Goal: Task Accomplishment & Management: Use online tool/utility

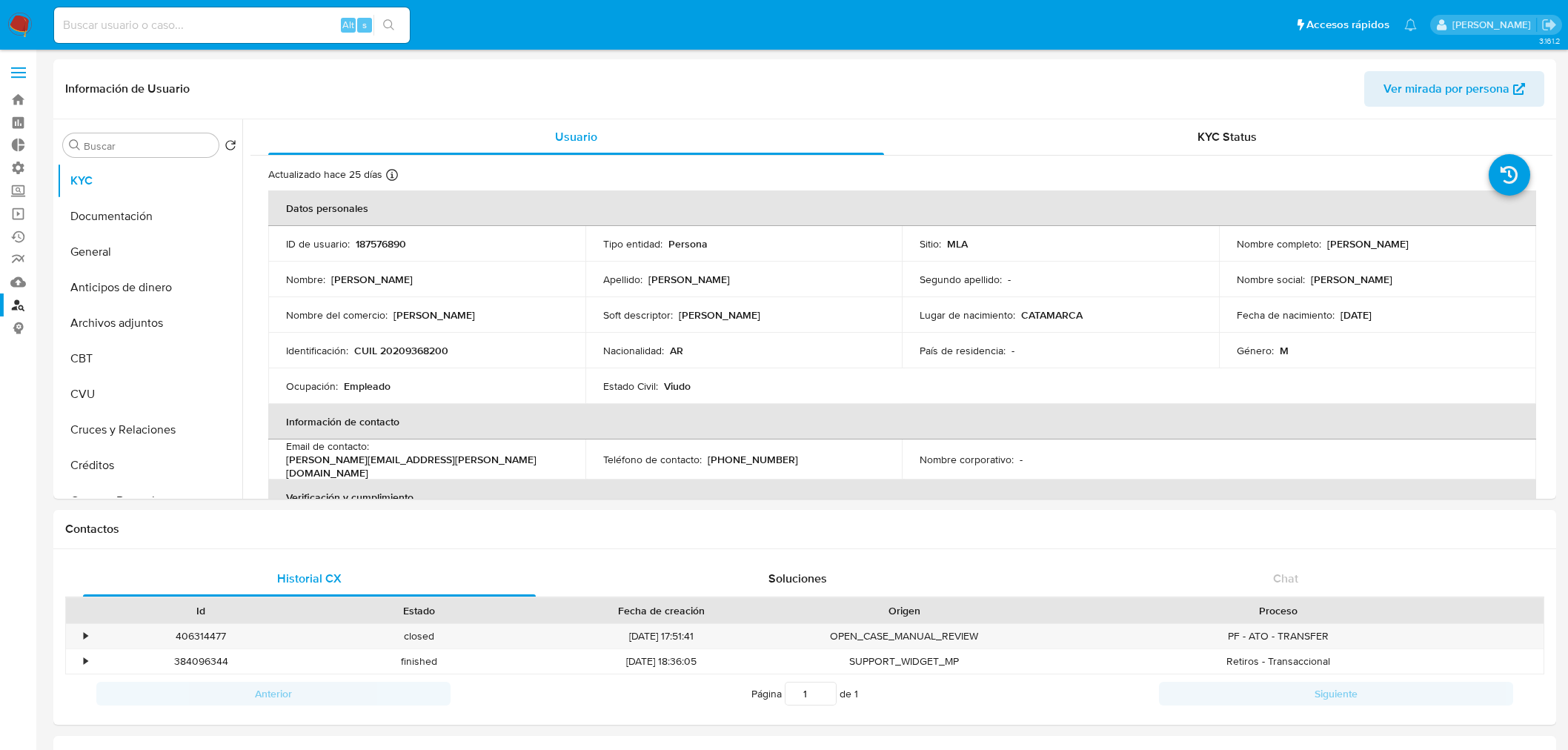
select select "10"
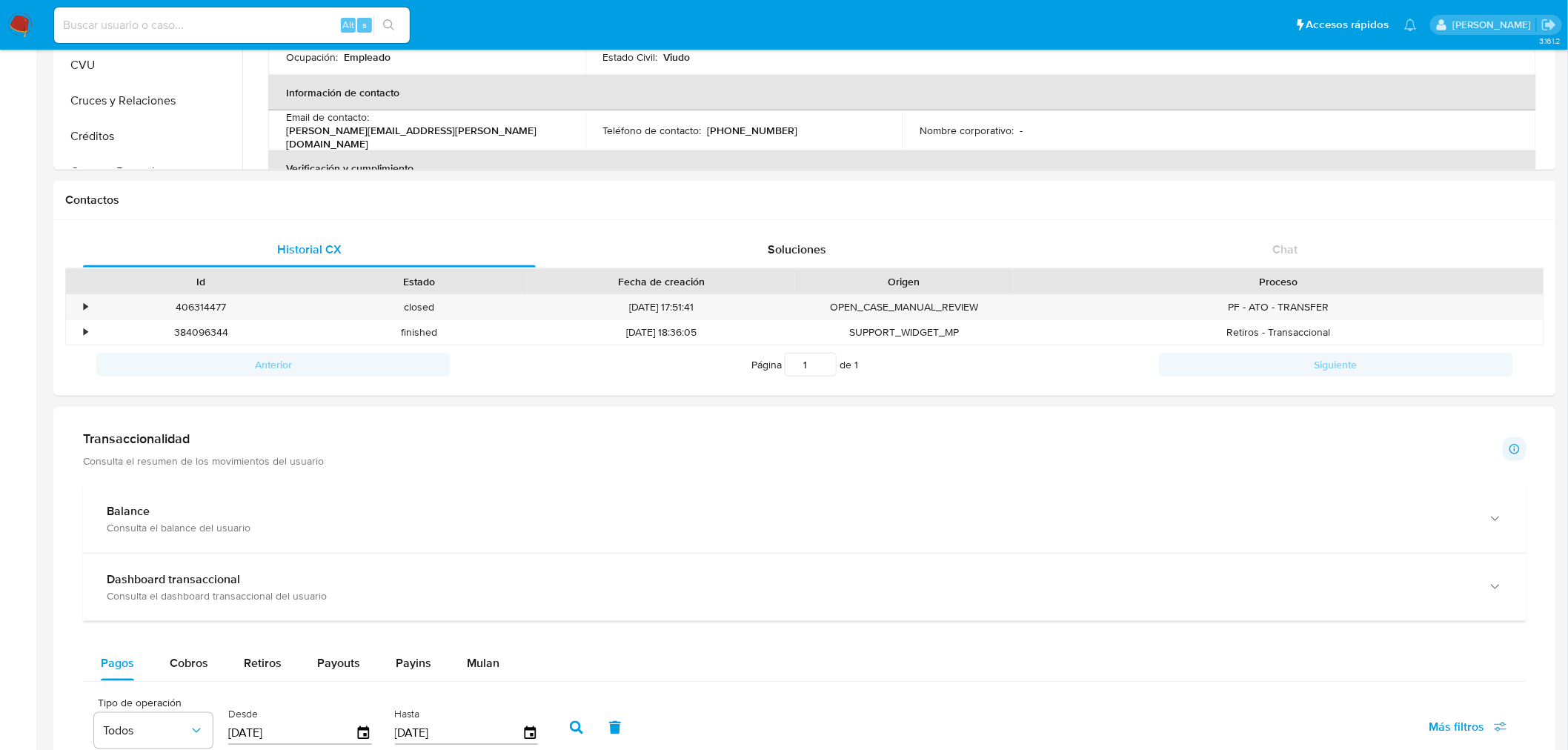
click at [18, 25] on img at bounding box center [20, 24] width 25 height 25
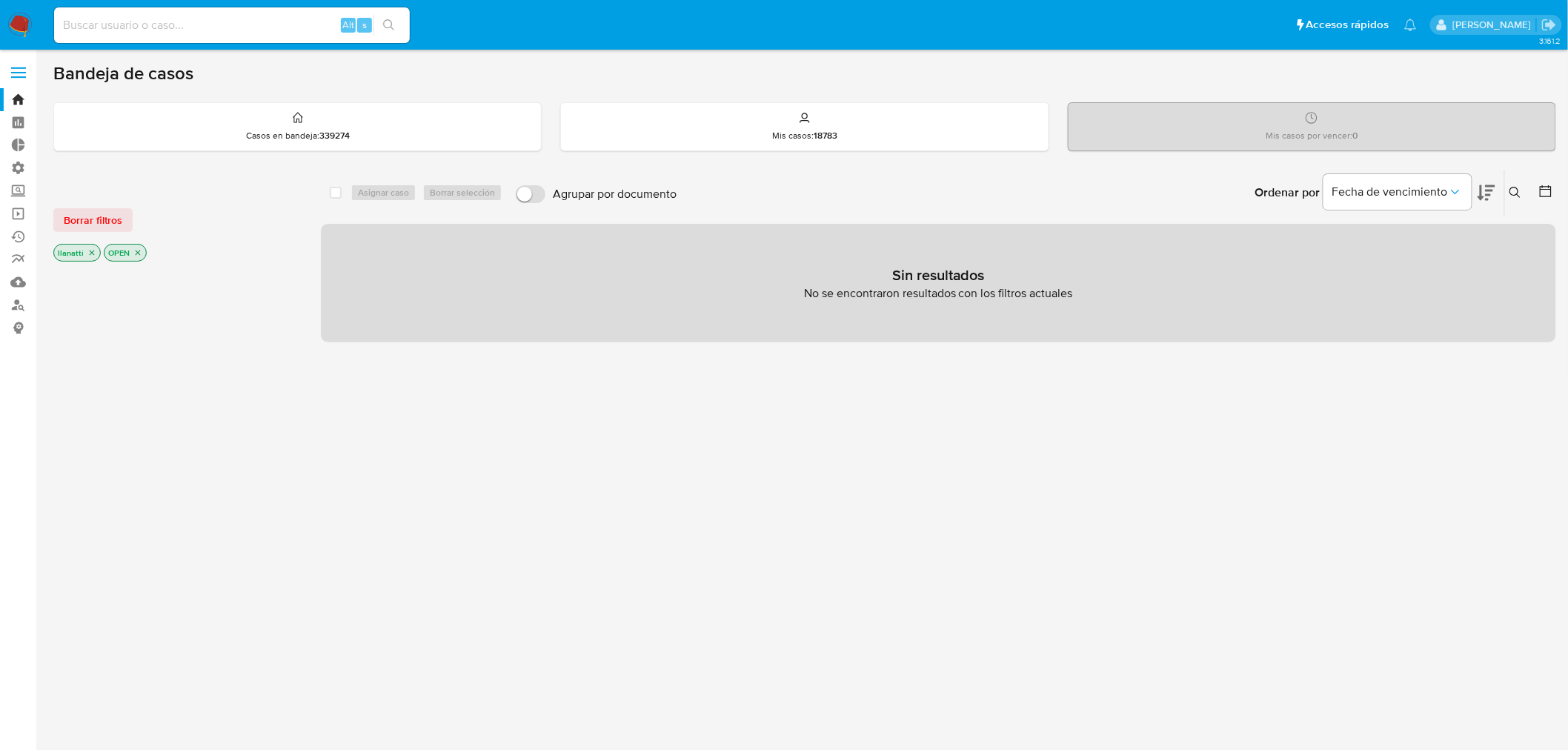
click at [106, 221] on span "Borrar filtros" at bounding box center [92, 220] width 59 height 21
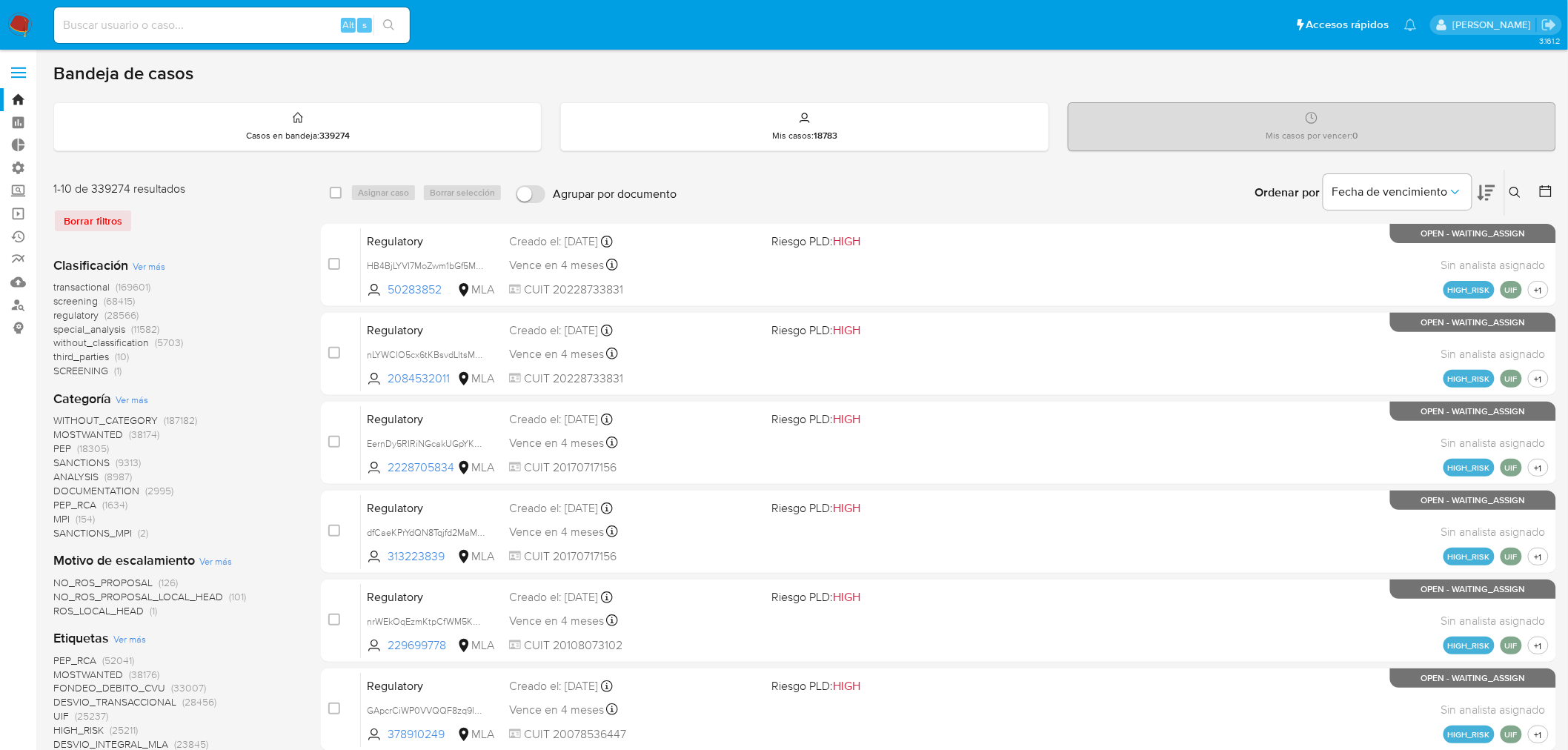
click at [668, 76] on div "Bandeja de casos" at bounding box center [805, 73] width 1502 height 22
click at [13, 217] on link "Operaciones masivas" at bounding box center [88, 214] width 176 height 23
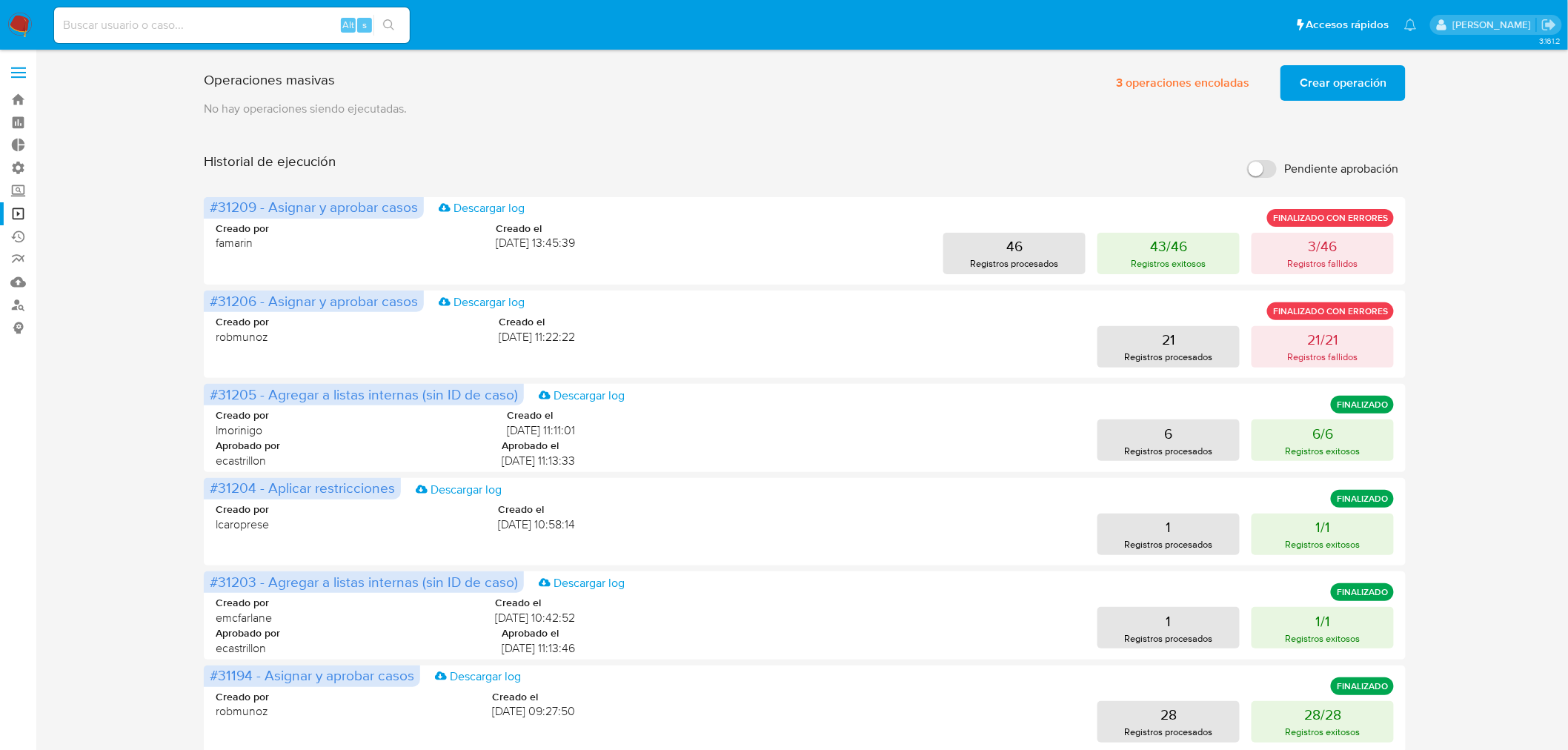
click at [1365, 77] on span "Crear operación" at bounding box center [1343, 82] width 87 height 33
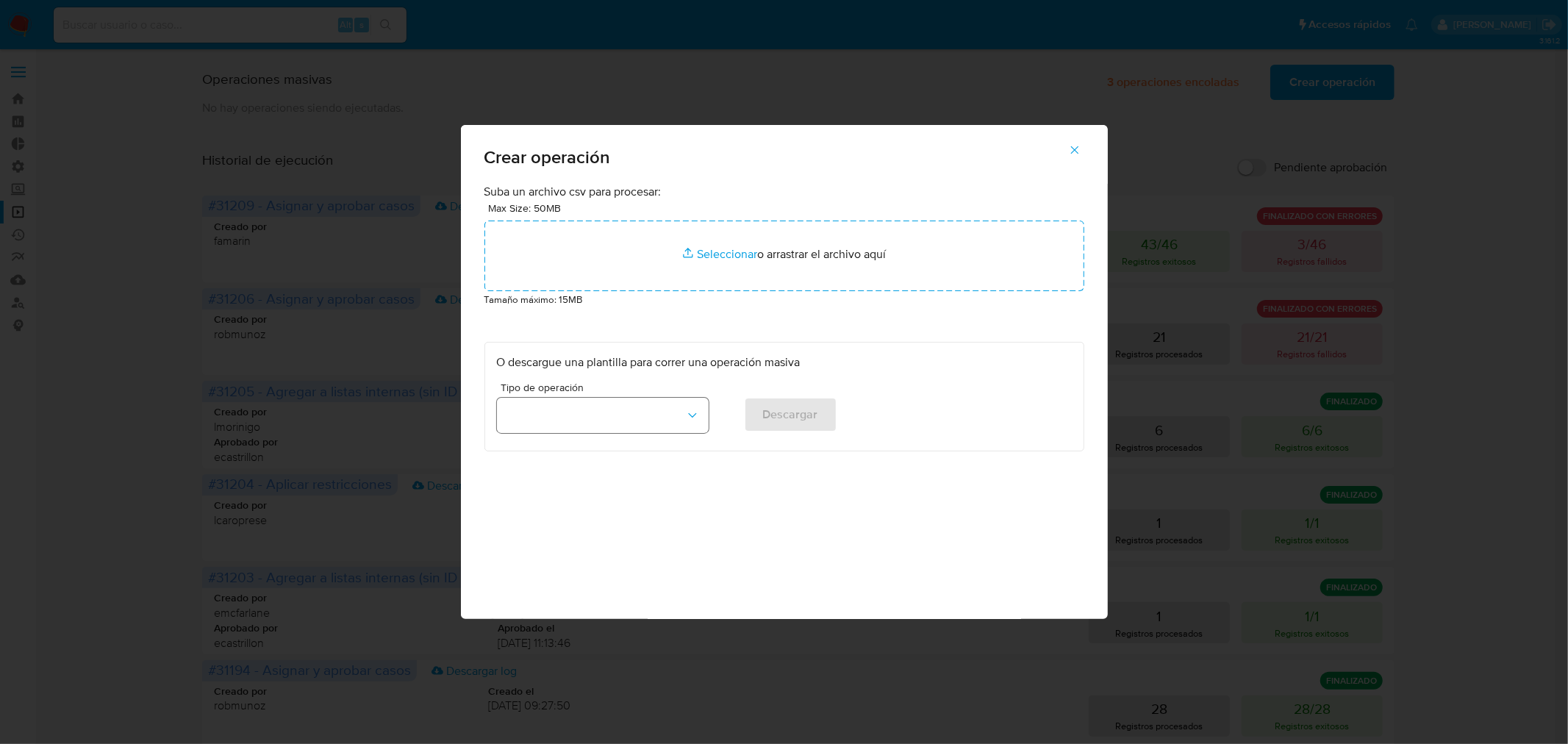
click at [592, 412] on button "button" at bounding box center [603, 415] width 212 height 36
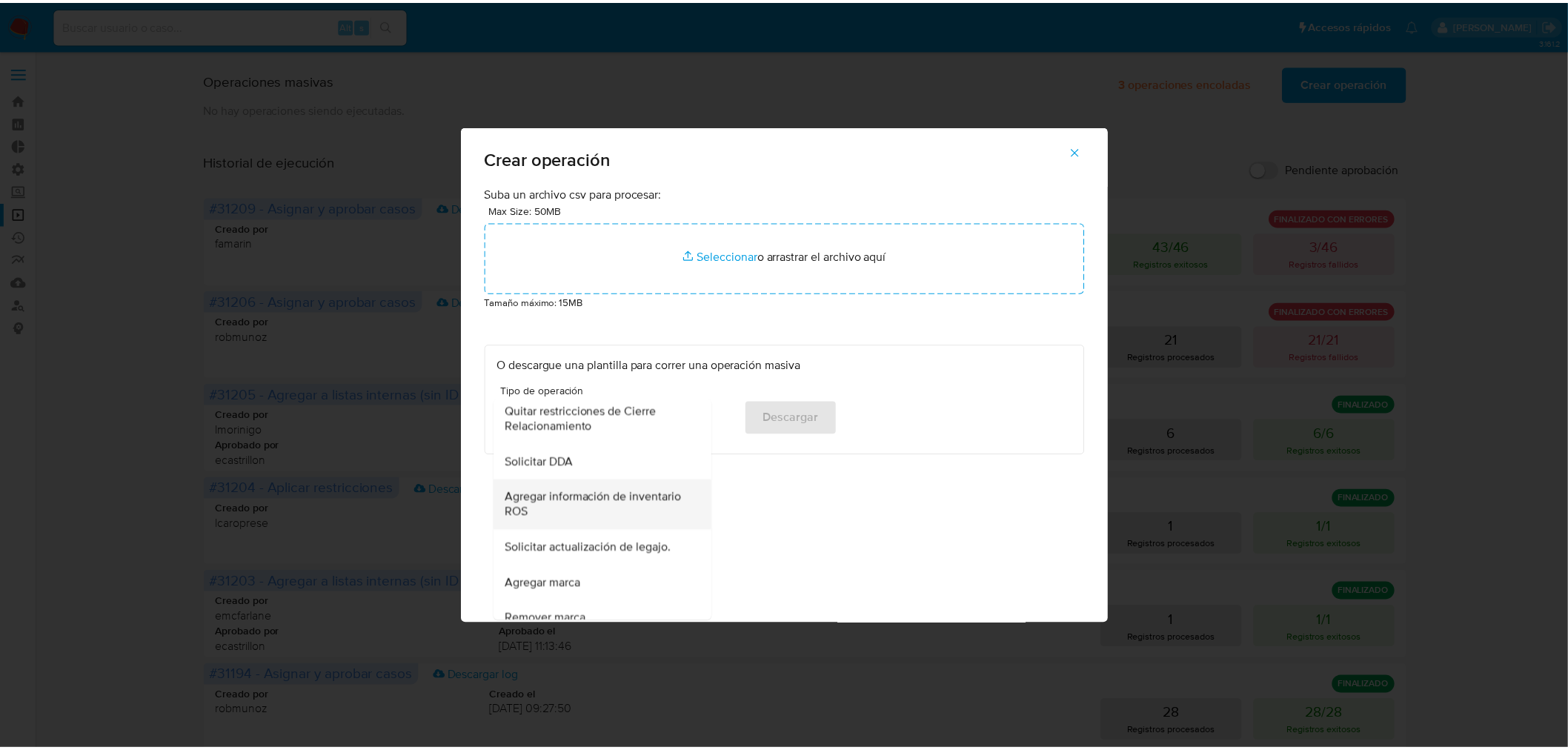
scroll to position [576, 0]
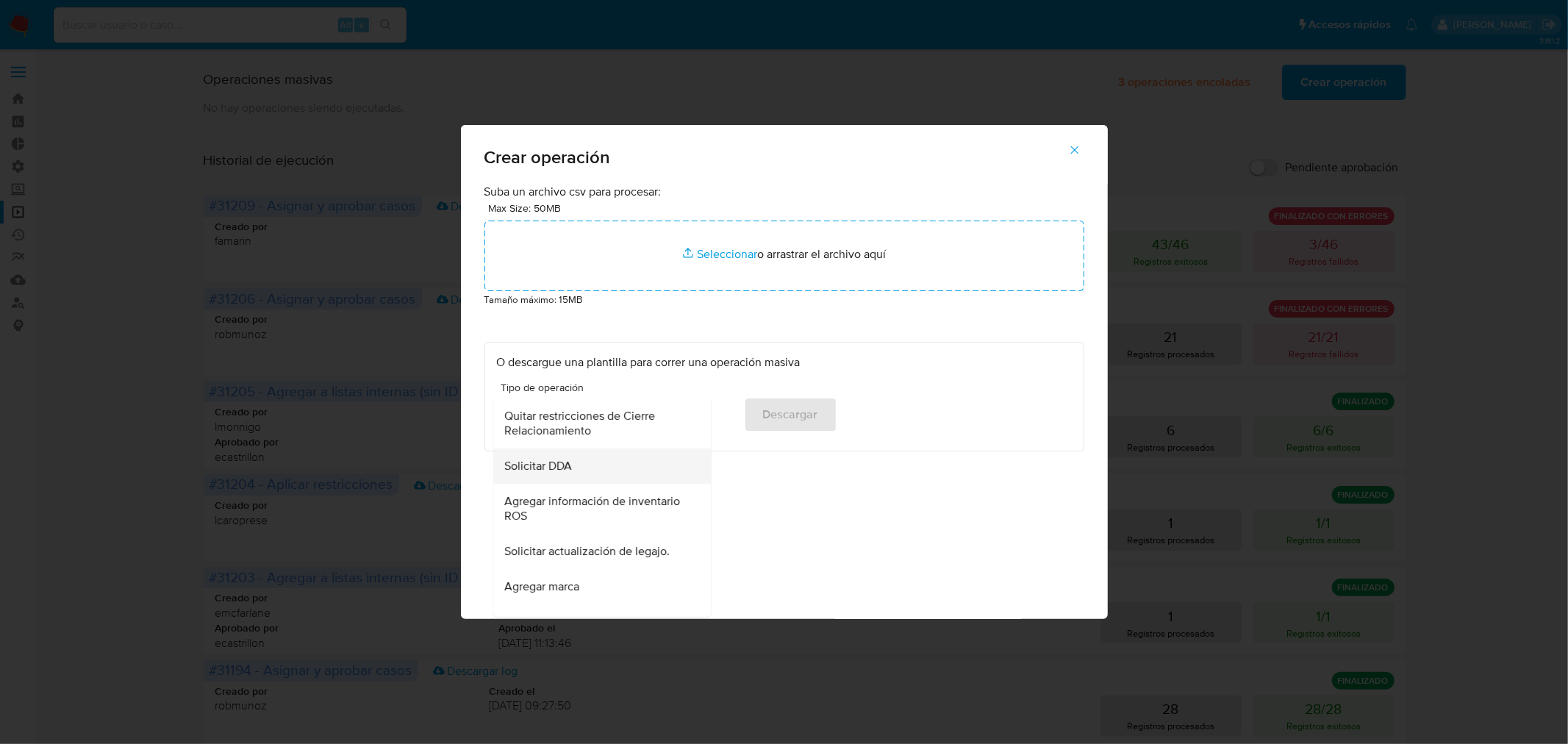
click at [571, 467] on span "Solicitar DDA" at bounding box center [539, 466] width 67 height 14
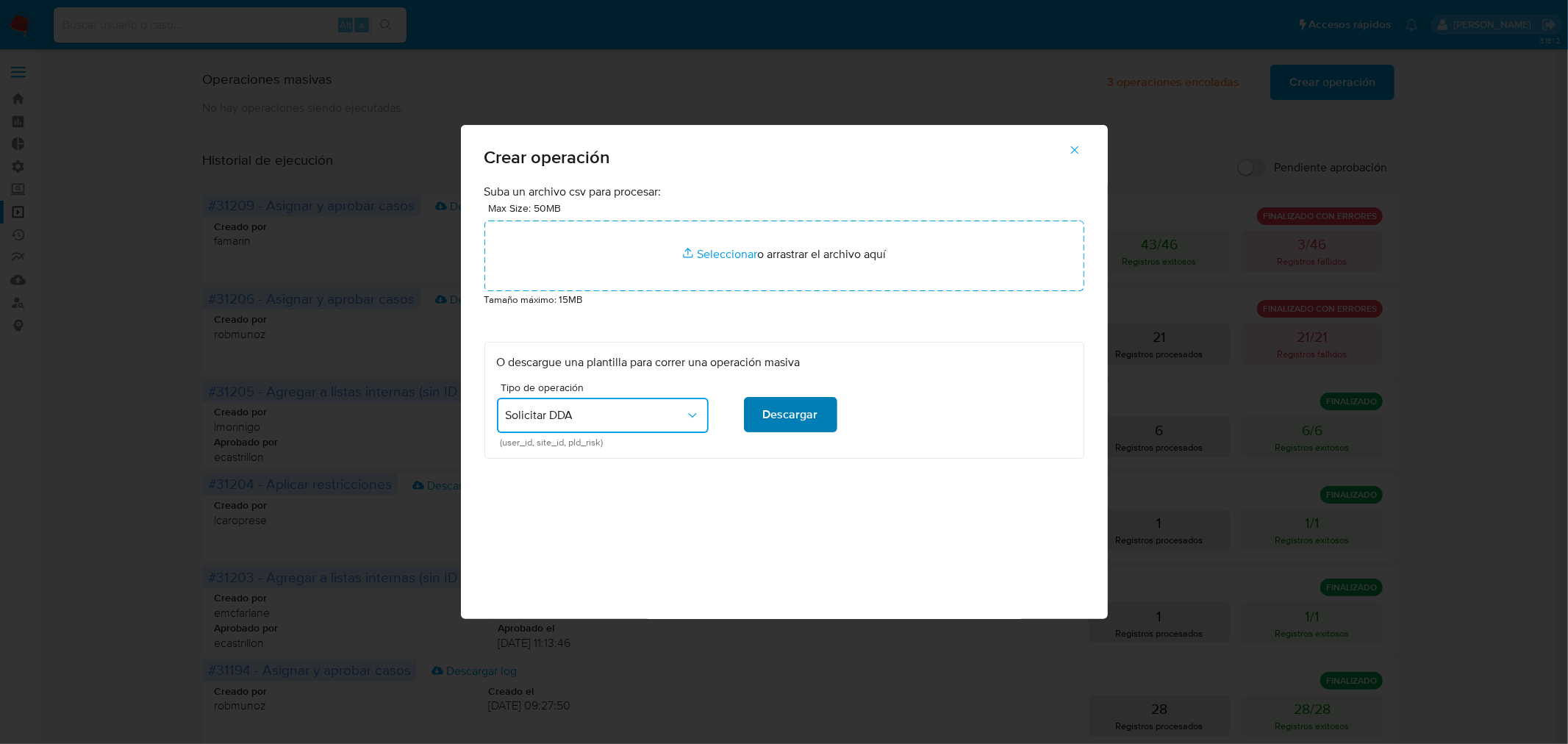
click at [805, 411] on span "Descargar" at bounding box center [790, 414] width 55 height 33
click at [1079, 148] on icon "button" at bounding box center [1074, 149] width 13 height 13
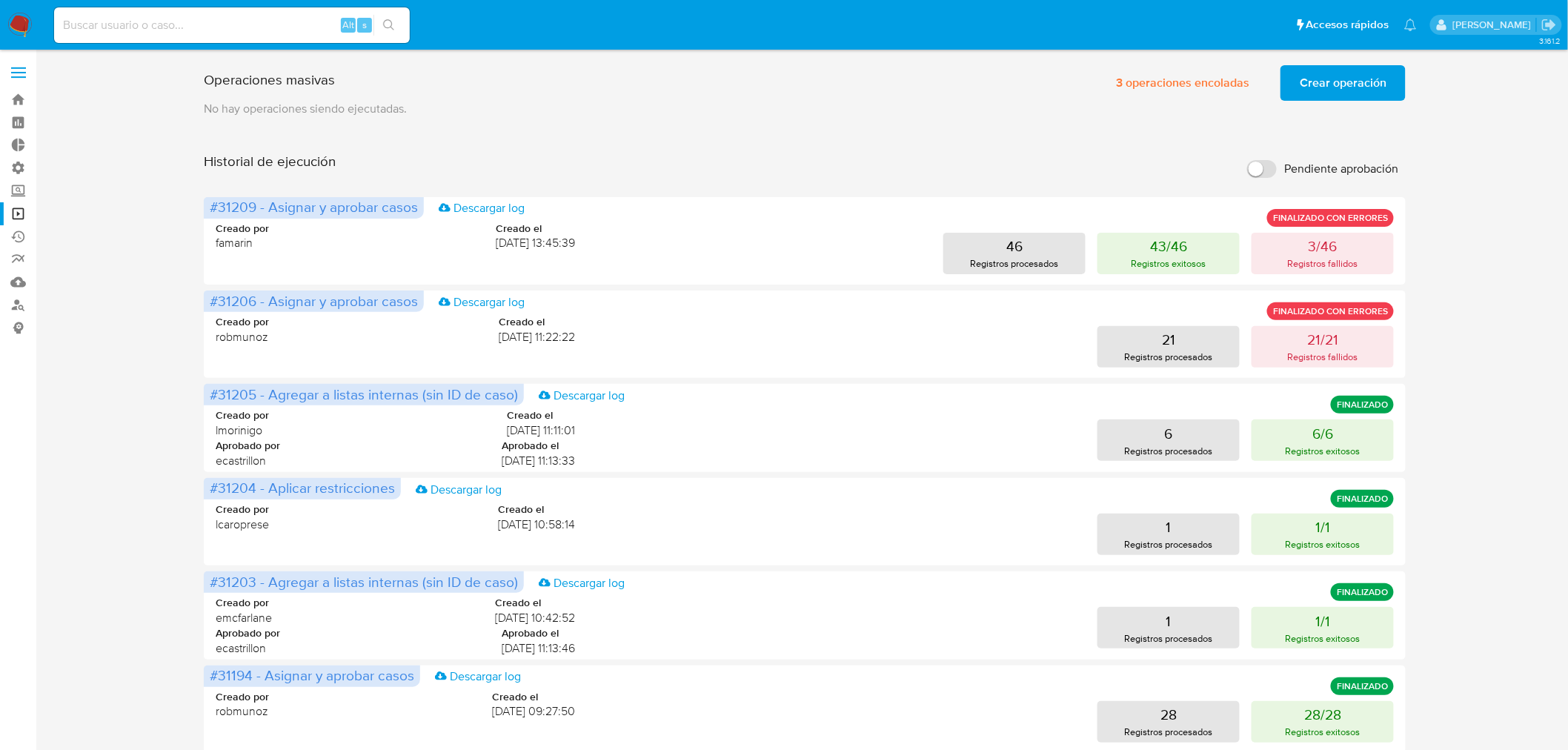
click at [1357, 83] on span "Crear operación" at bounding box center [1343, 82] width 87 height 33
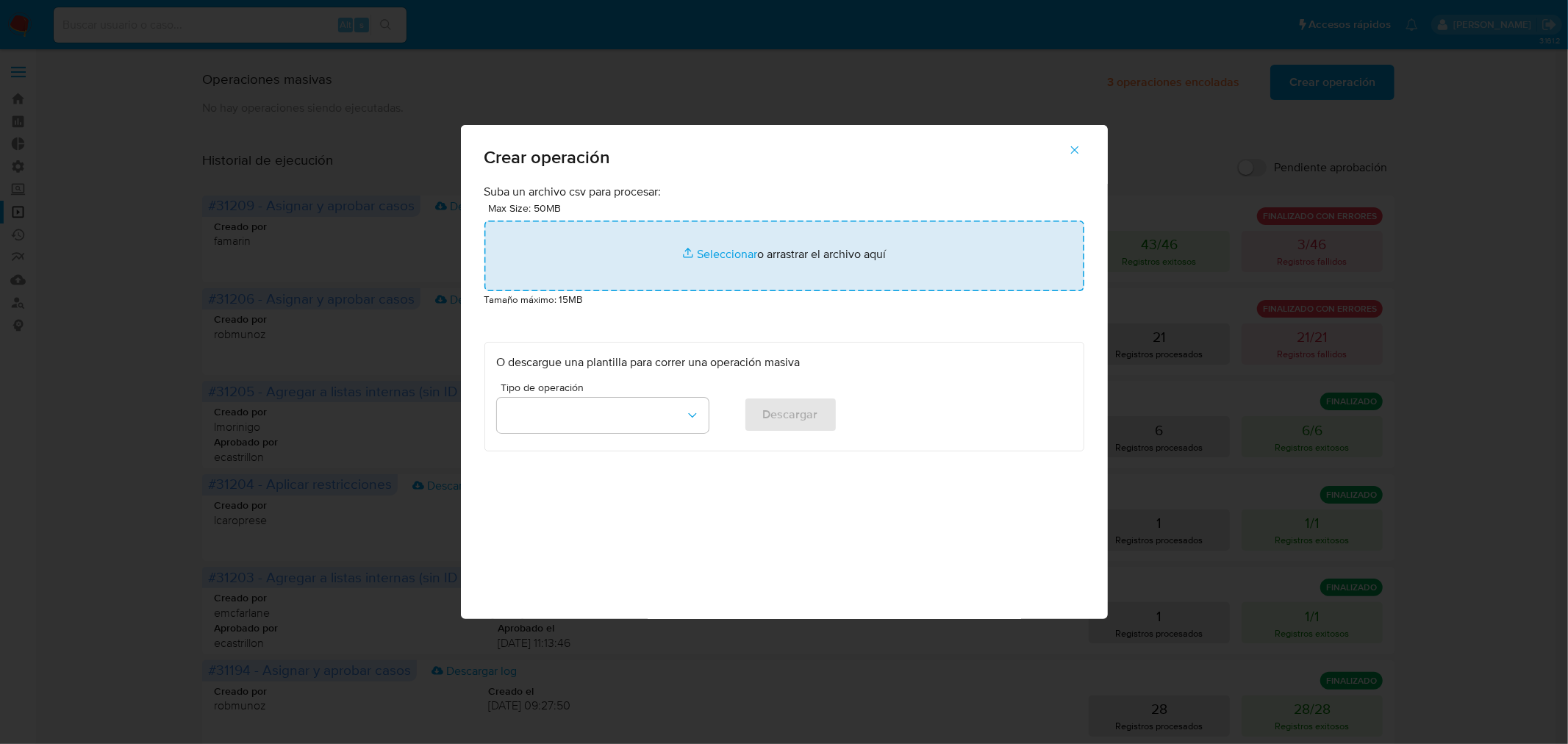
click at [689, 262] on input "file" at bounding box center [785, 255] width 600 height 70
type input "C:\fakepath\REQUEST_DDA (11).csv"
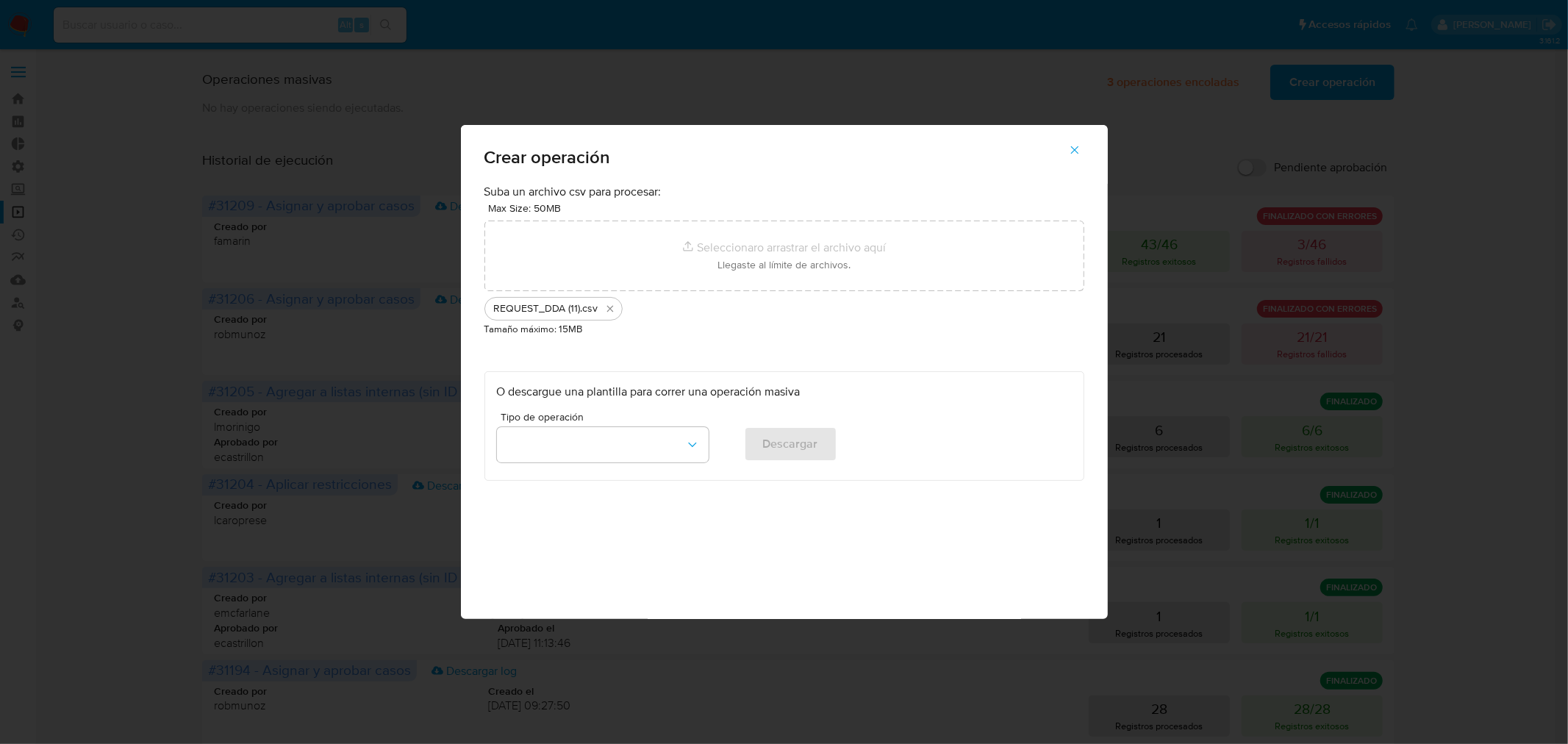
click at [1078, 143] on icon "button" at bounding box center [1074, 149] width 13 height 13
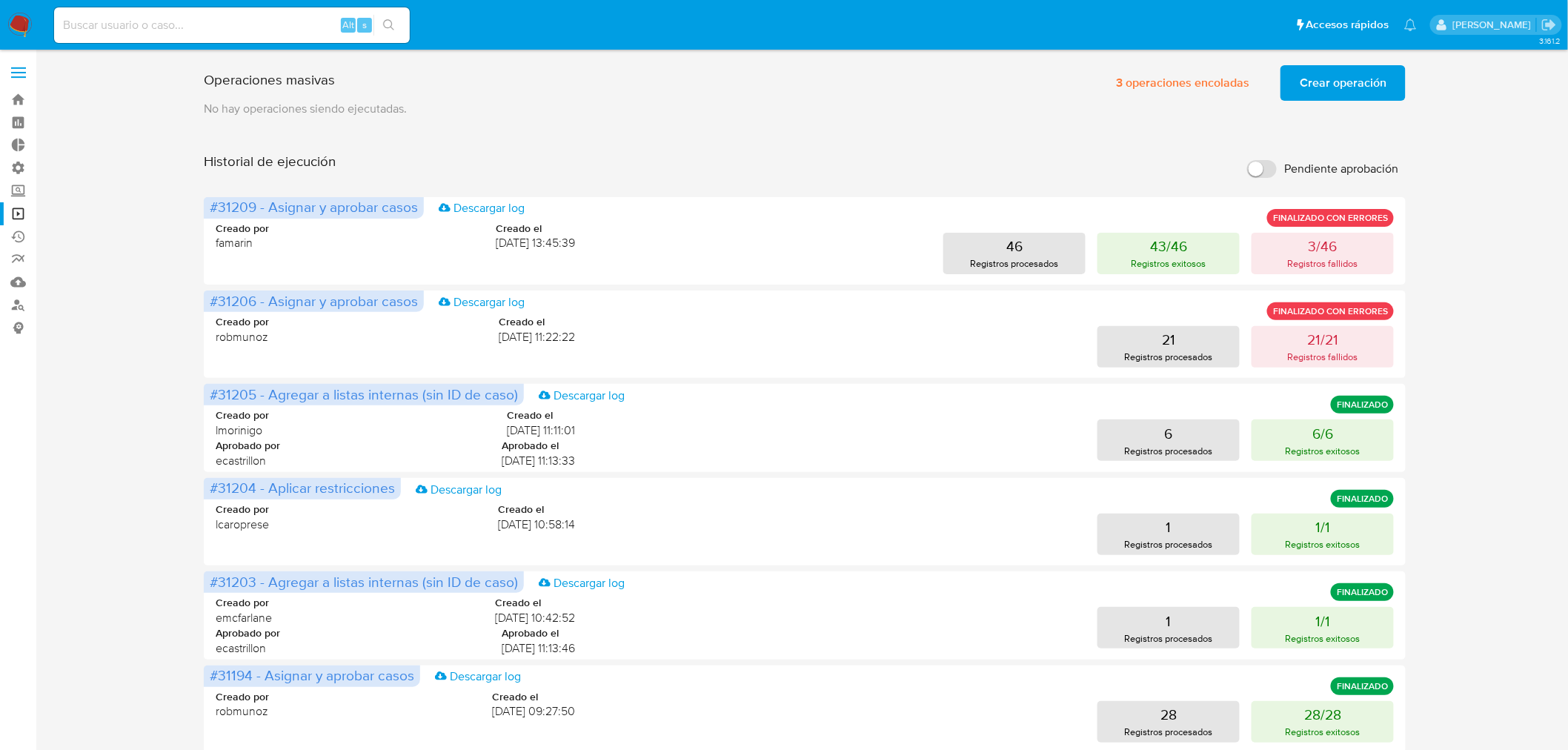
click at [302, 30] on input at bounding box center [232, 24] width 356 height 19
paste input "191592672"
type input "191592672"
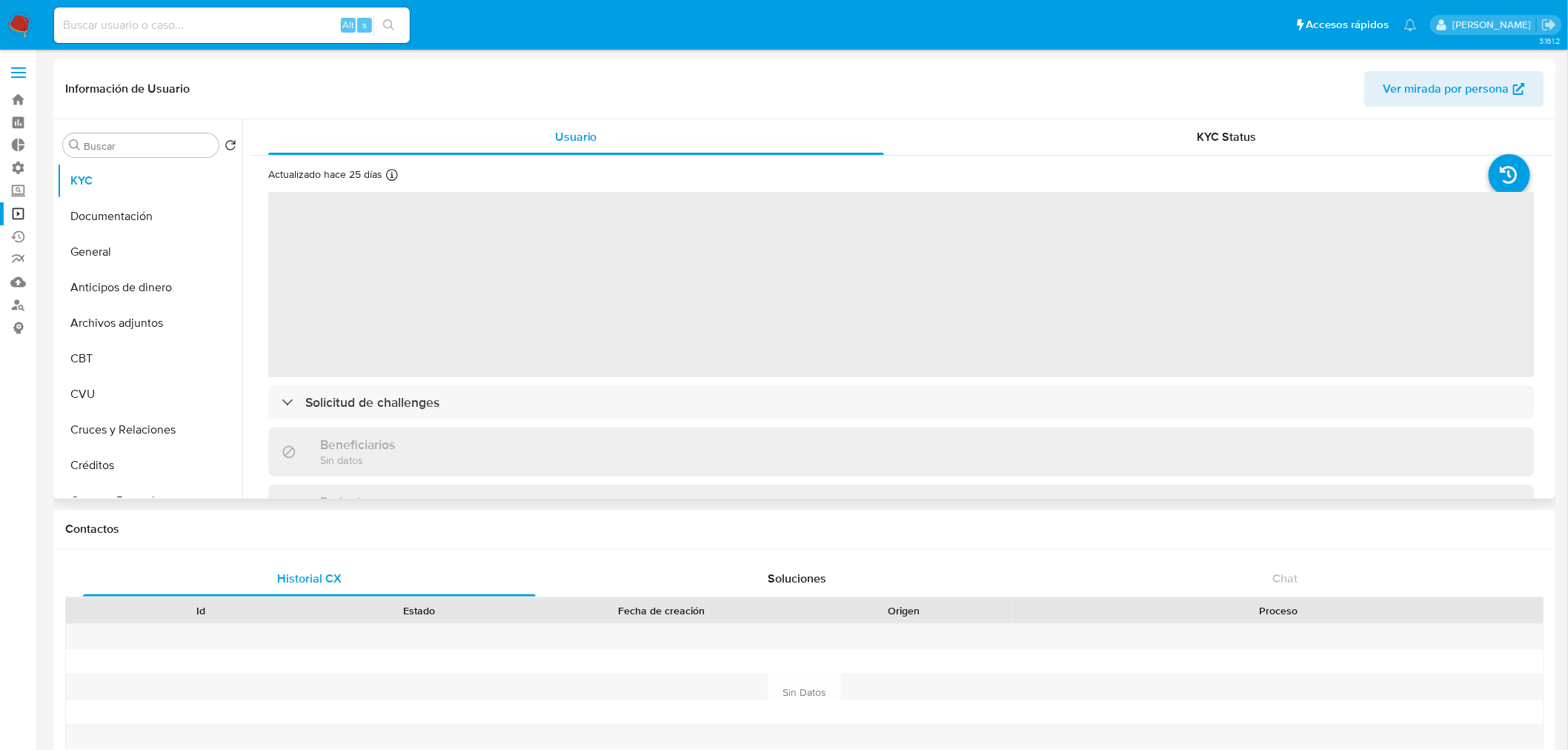
select select "10"
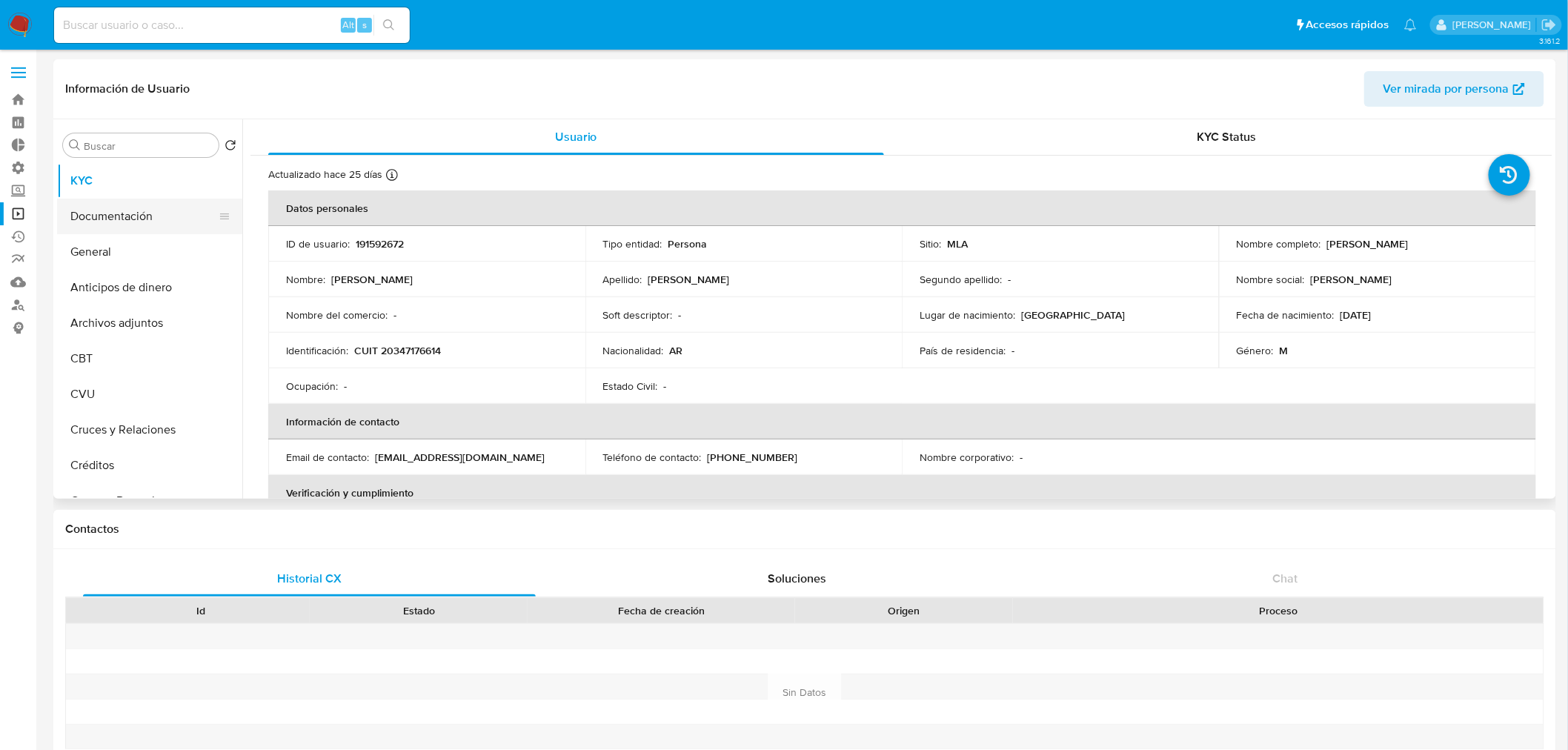
click at [139, 223] on button "Documentación" at bounding box center [144, 216] width 173 height 36
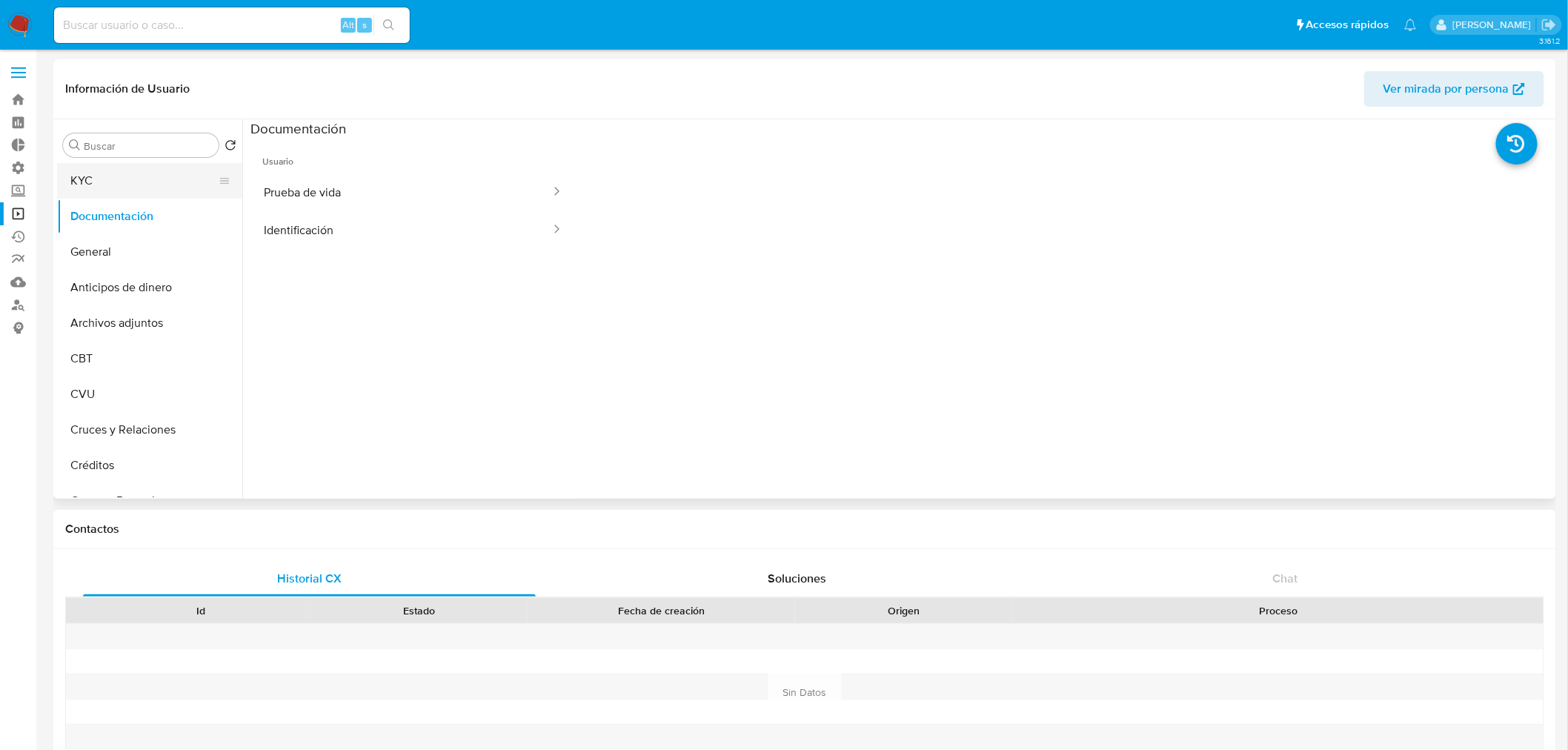
click at [146, 174] on button "KYC" at bounding box center [144, 181] width 173 height 36
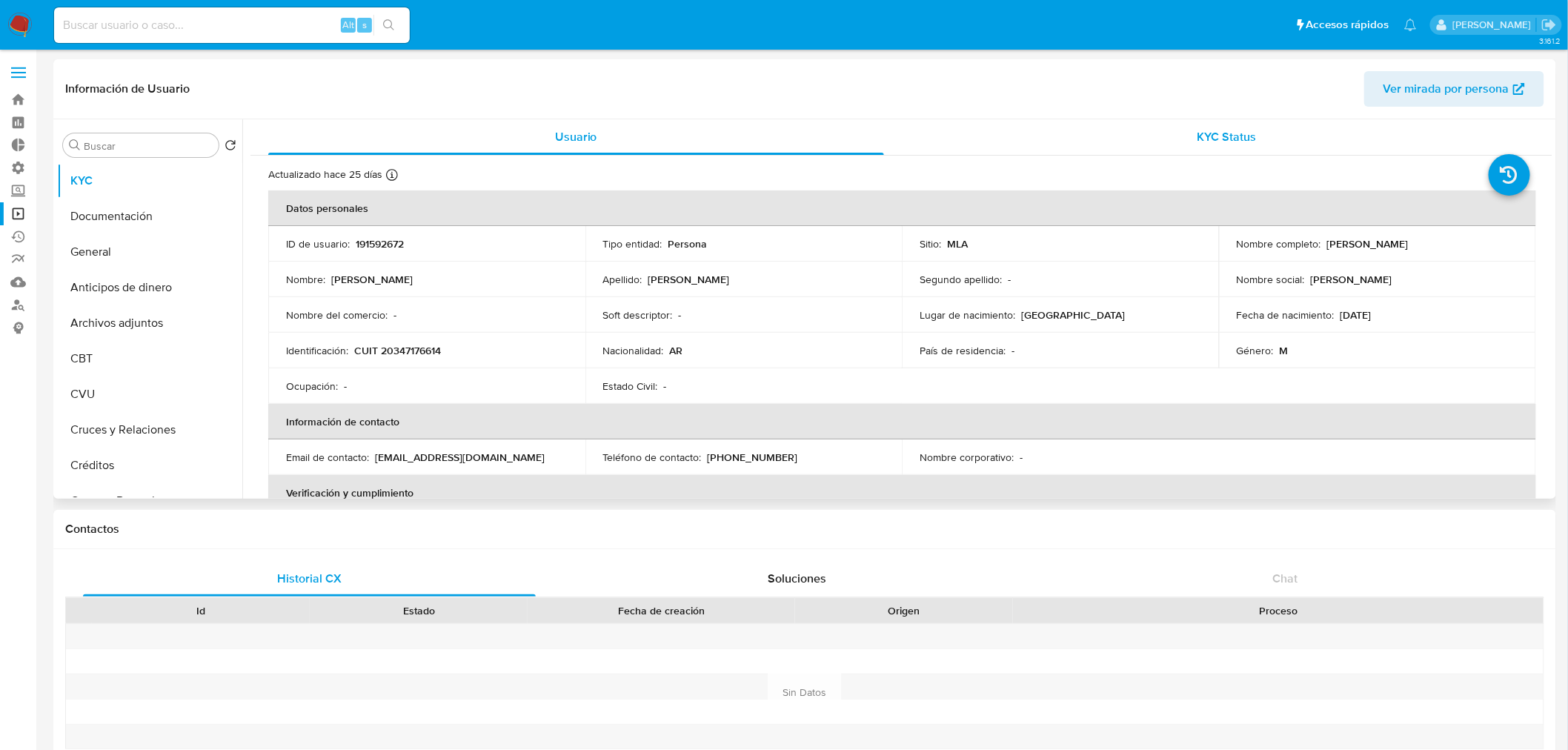
click at [1198, 134] on span "KYC Status" at bounding box center [1227, 137] width 60 height 17
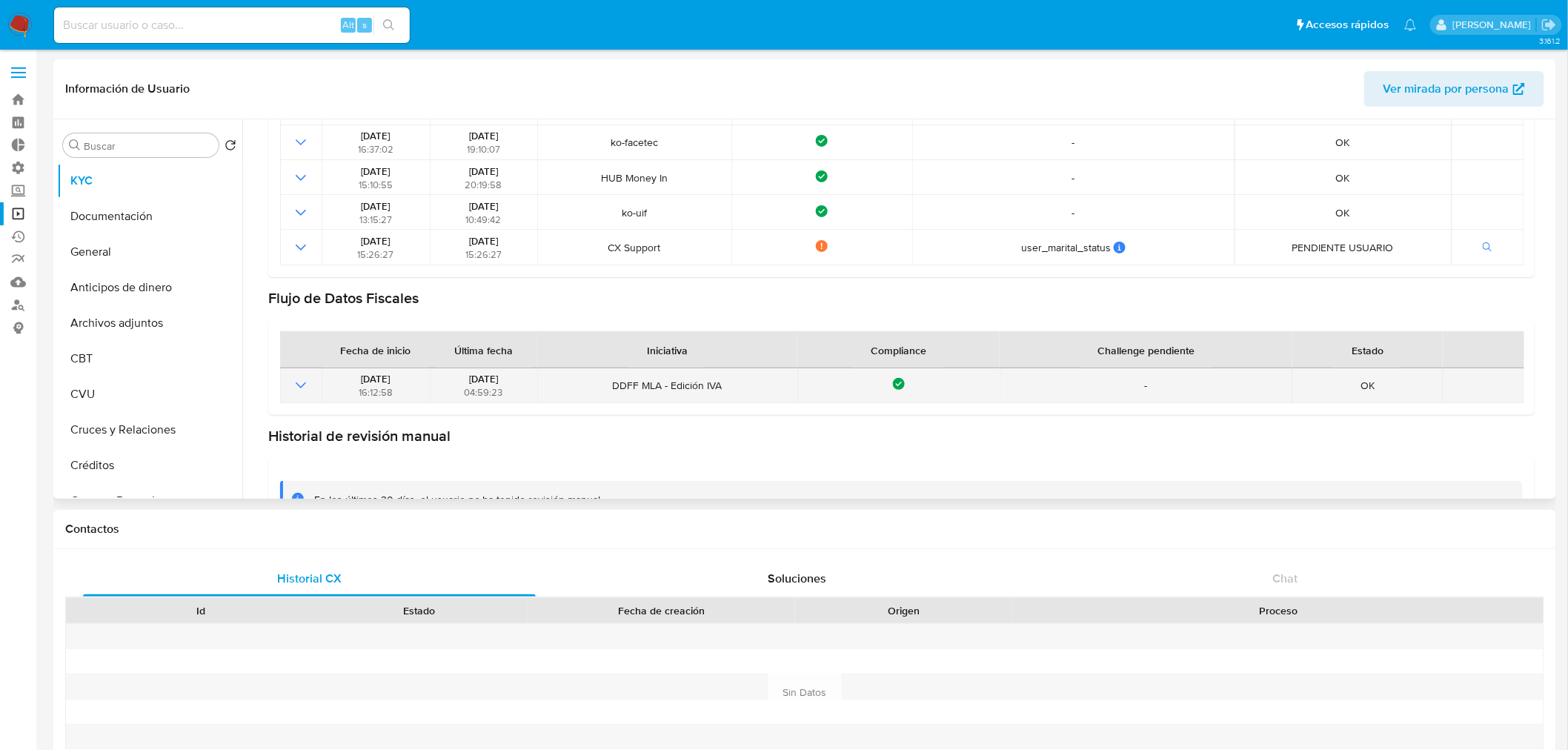
scroll to position [329, 0]
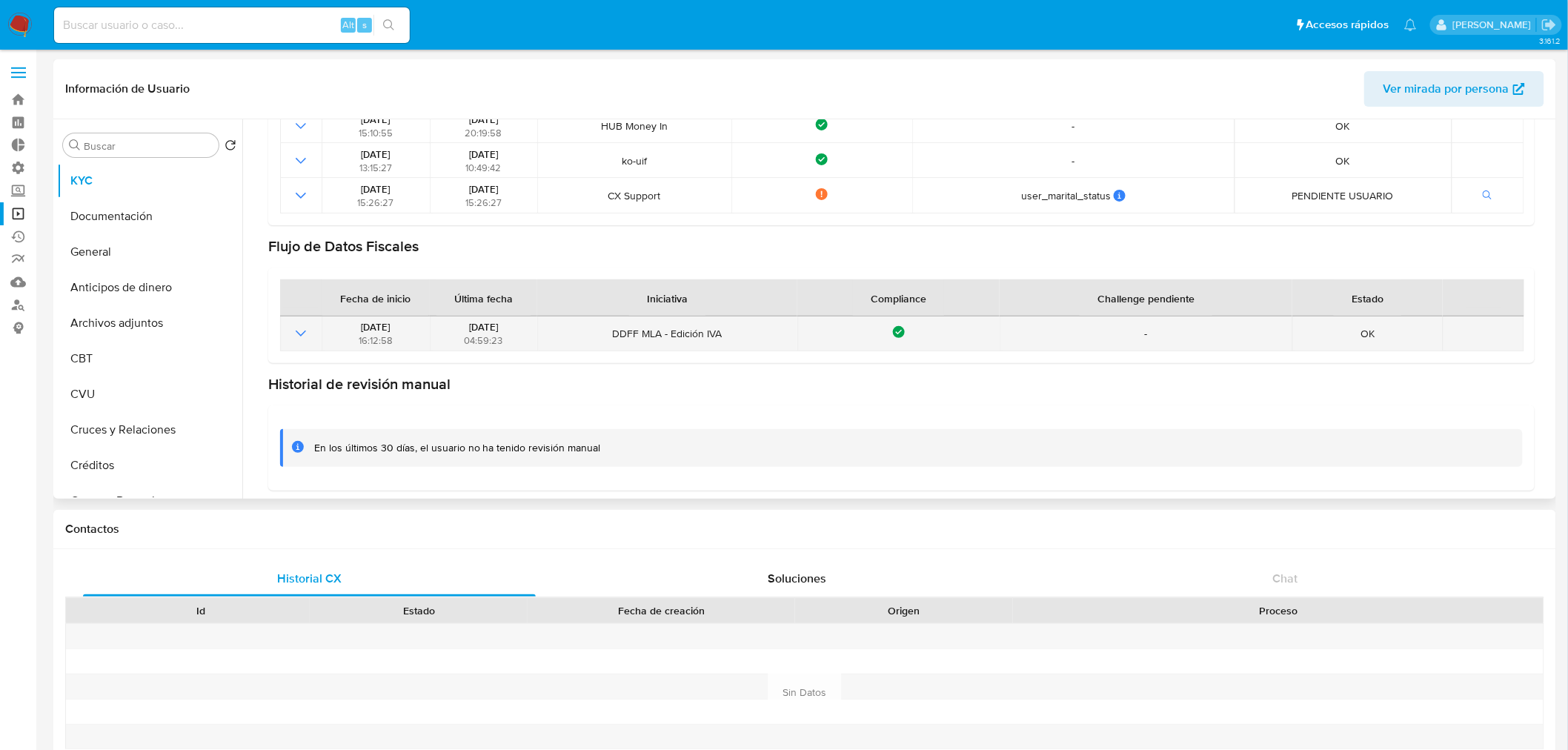
click at [297, 331] on icon "Mostrar operación" at bounding box center [301, 334] width 11 height 6
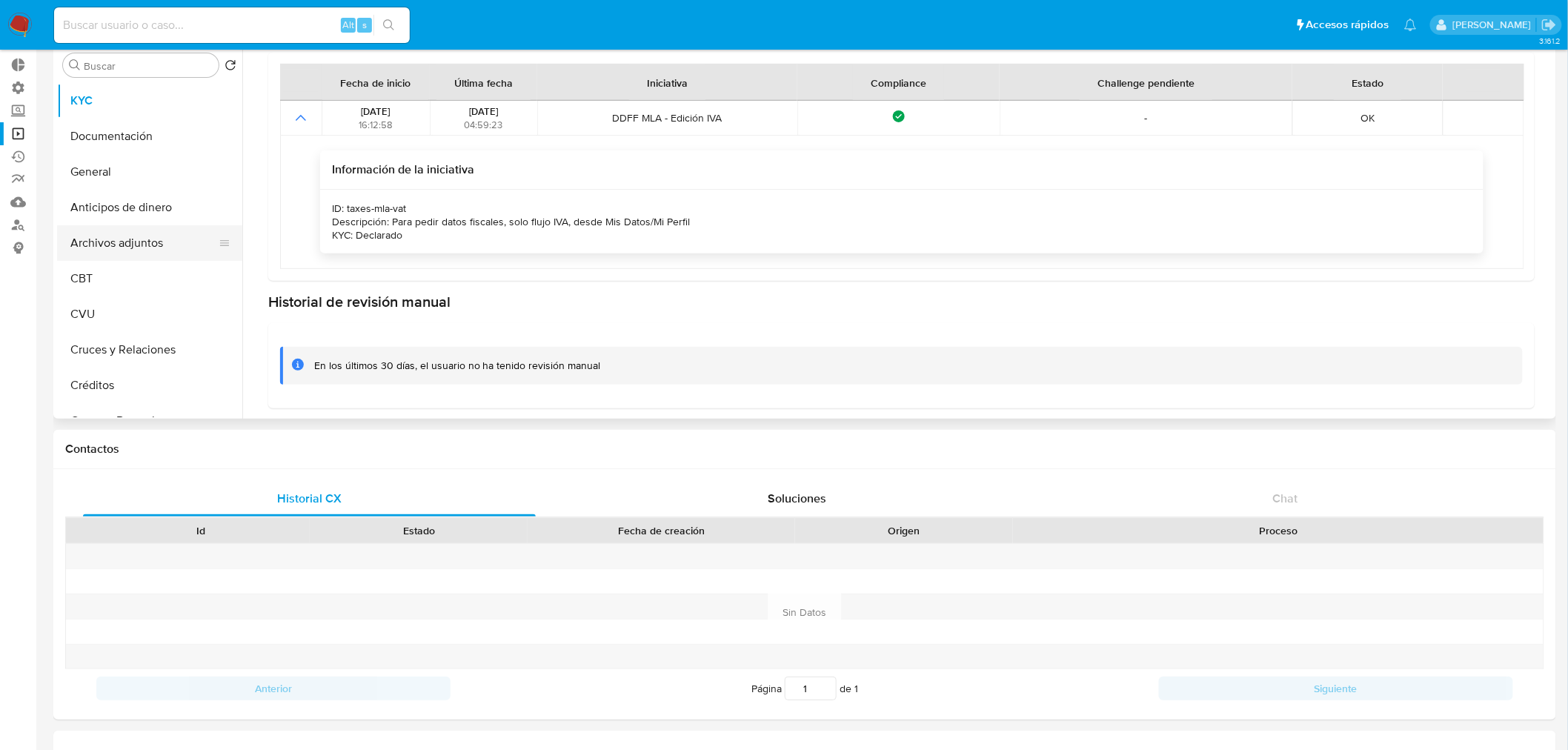
scroll to position [0, 0]
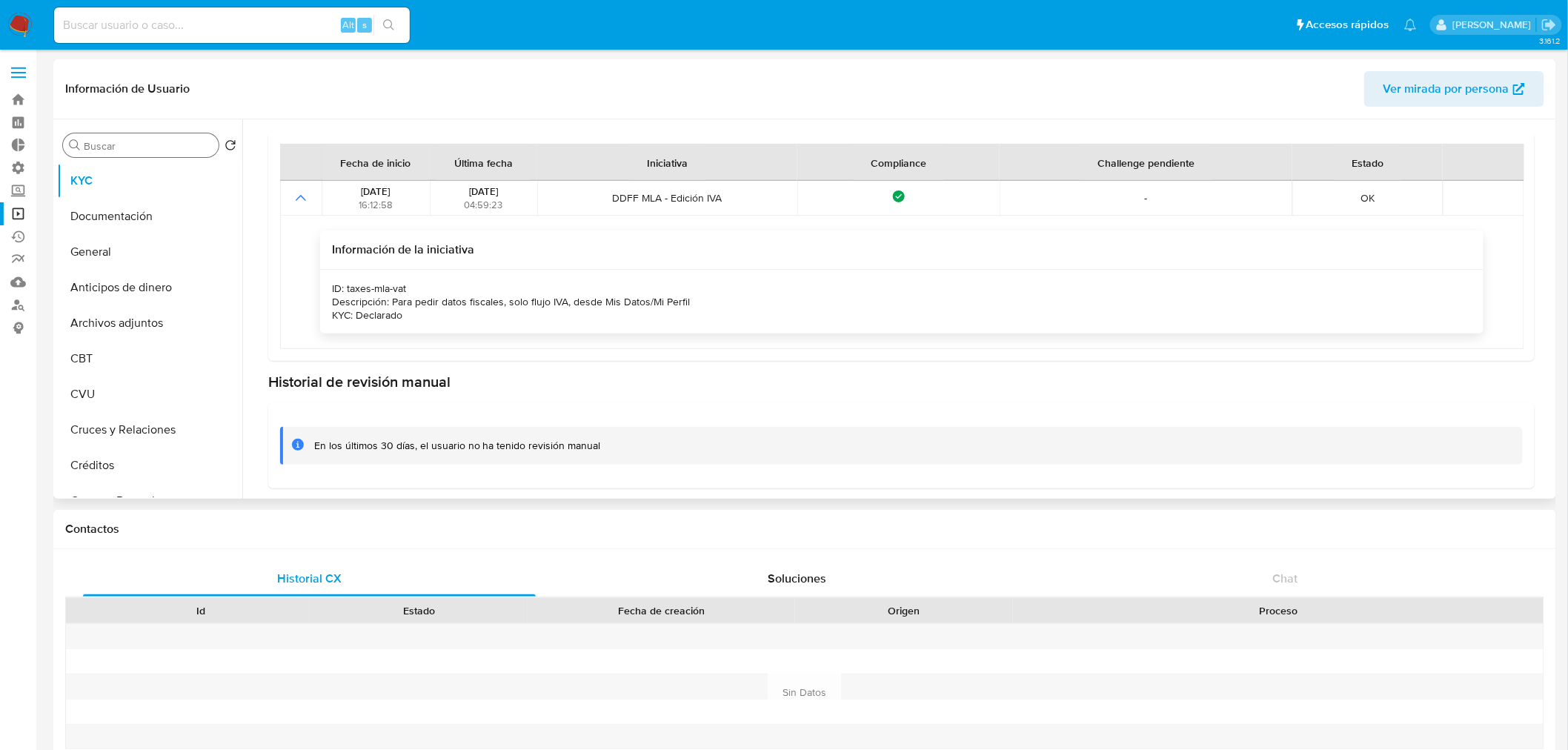
click at [130, 154] on div "Buscar" at bounding box center [140, 145] width 156 height 24
click at [137, 144] on input "Buscar" at bounding box center [148, 145] width 129 height 13
type input "FEC"
click at [138, 213] on button "Fecha Compliant" at bounding box center [144, 216] width 173 height 36
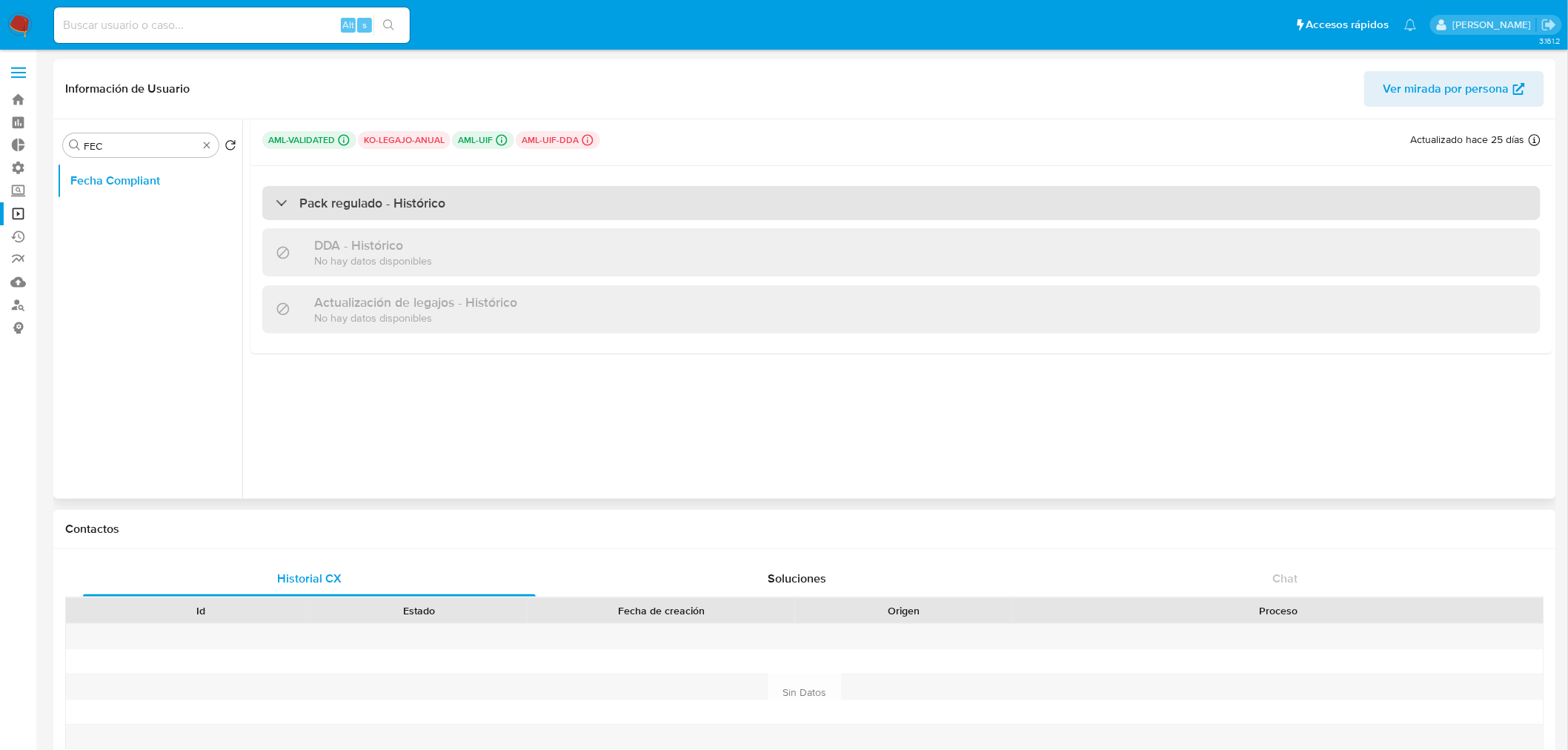
click at [427, 215] on div "Pack regulado - Histórico" at bounding box center [902, 203] width 1278 height 34
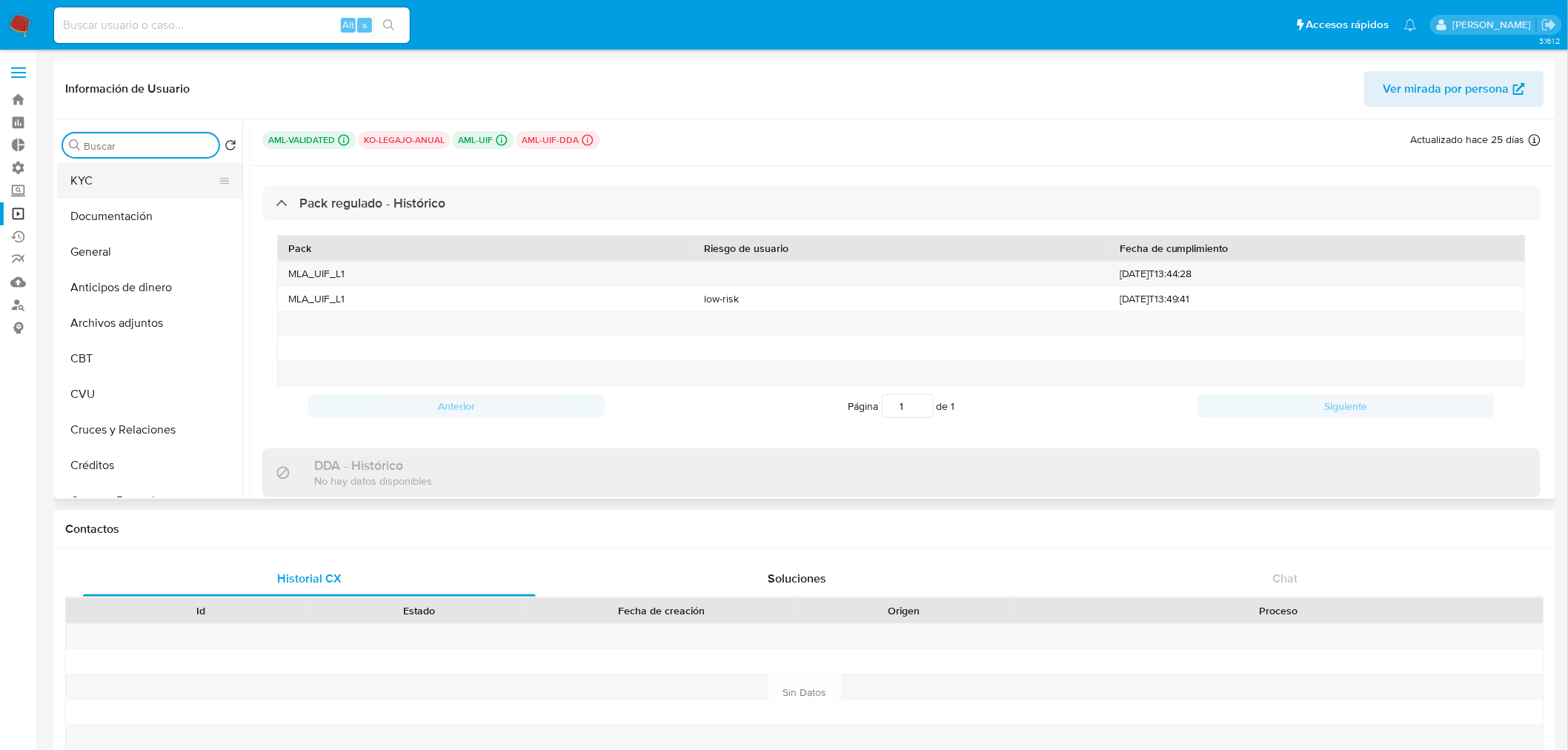
click at [154, 179] on button "KYC" at bounding box center [144, 181] width 173 height 36
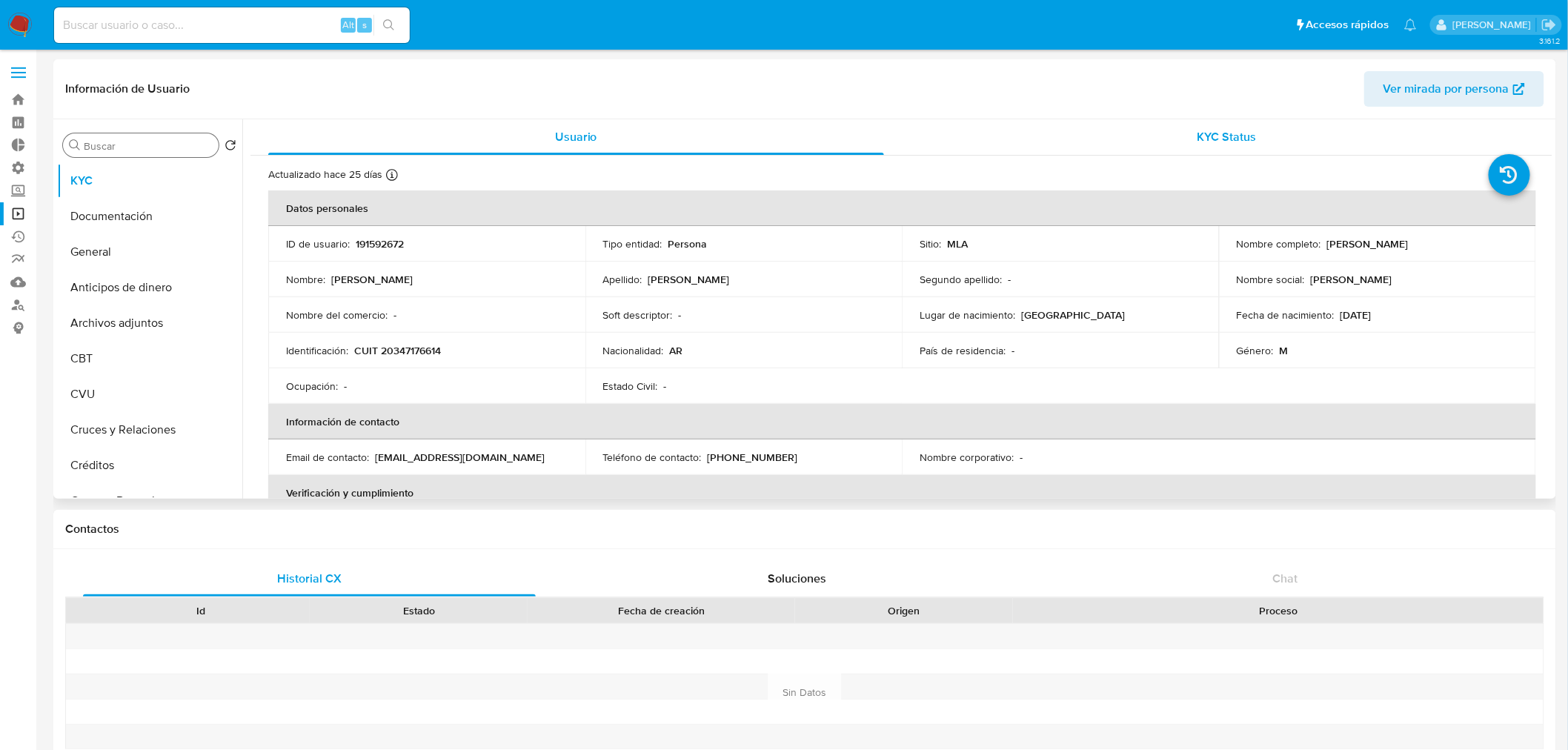
click at [1197, 144] on span "KYC Status" at bounding box center [1227, 137] width 60 height 17
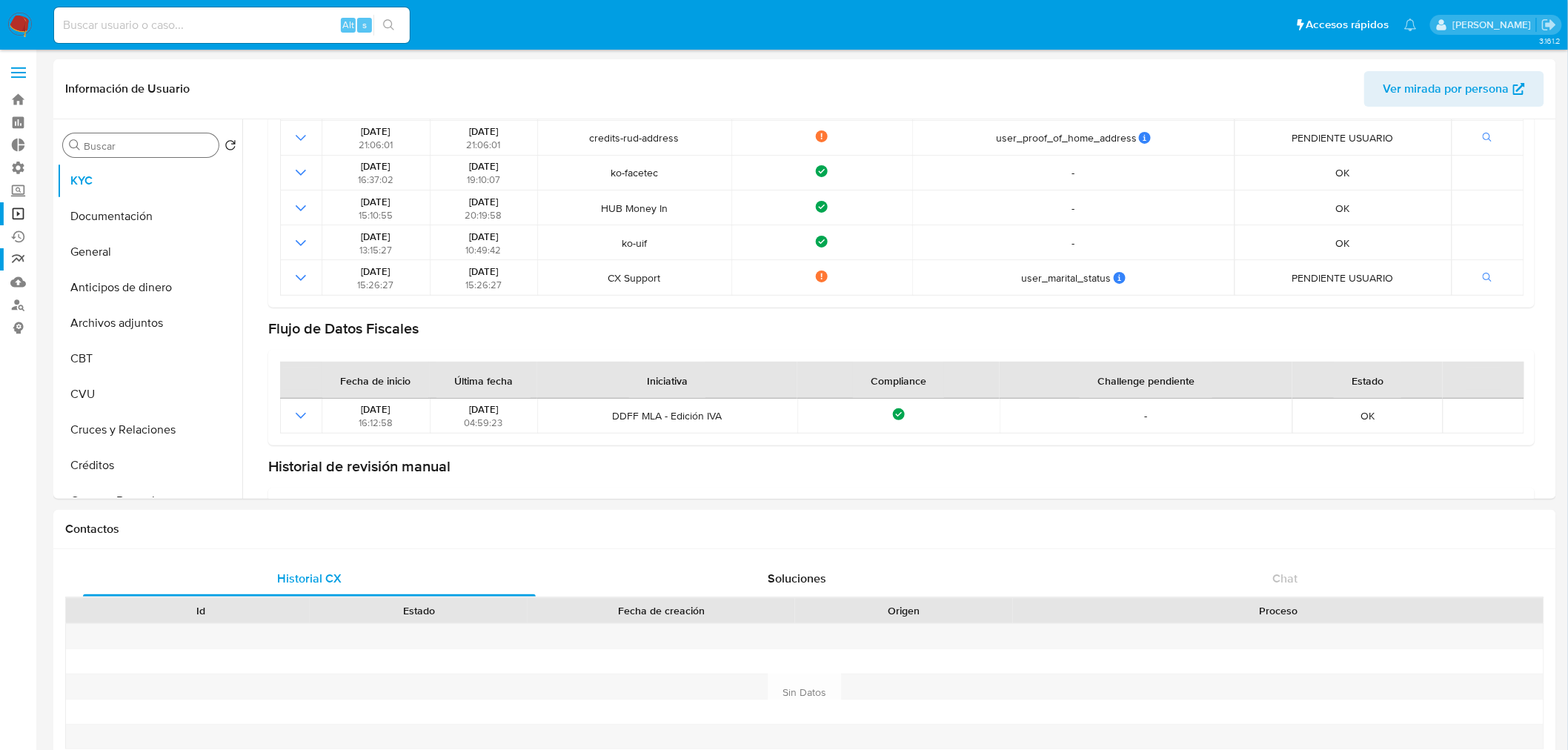
scroll to position [166, 0]
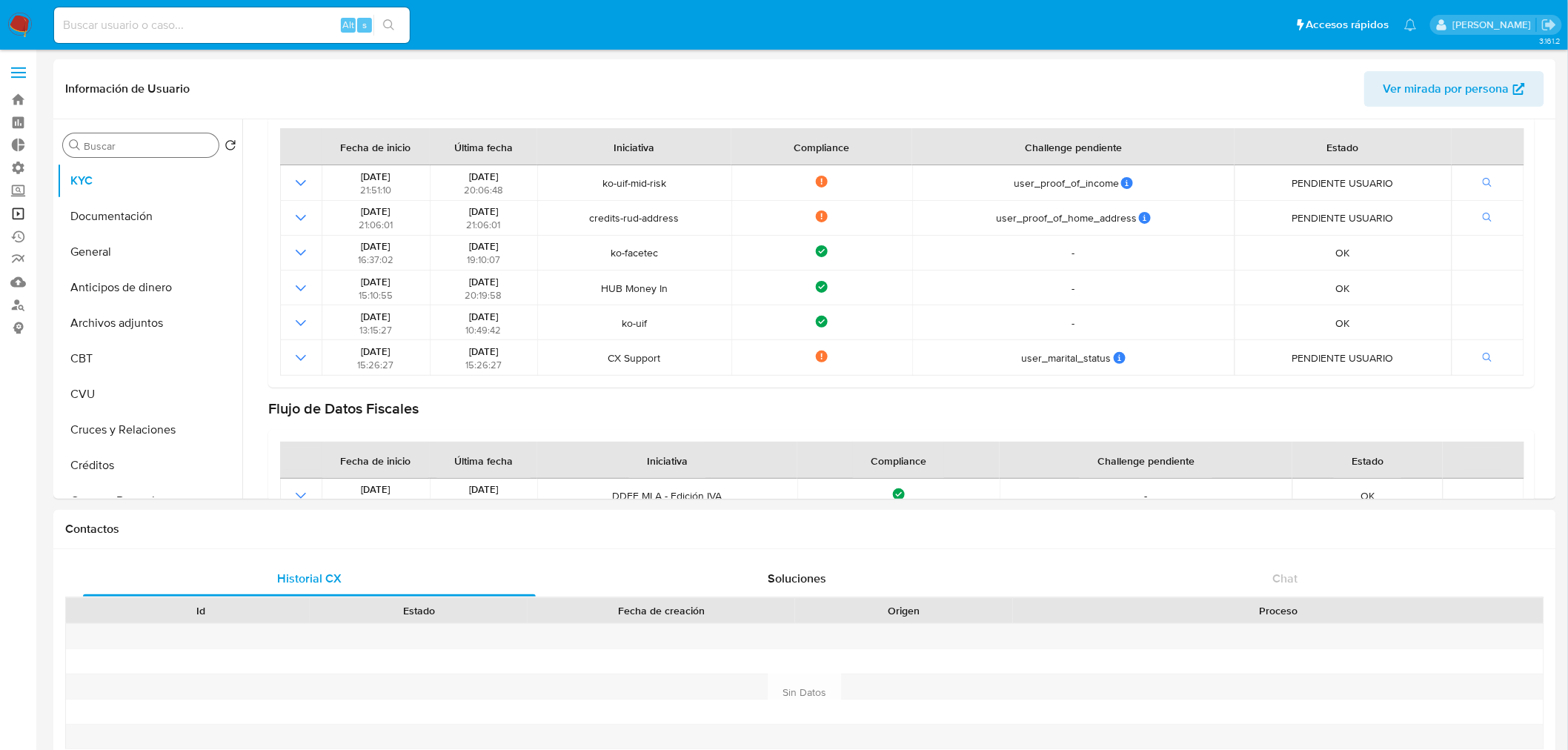
click at [12, 220] on link "Operaciones masivas" at bounding box center [88, 214] width 176 height 23
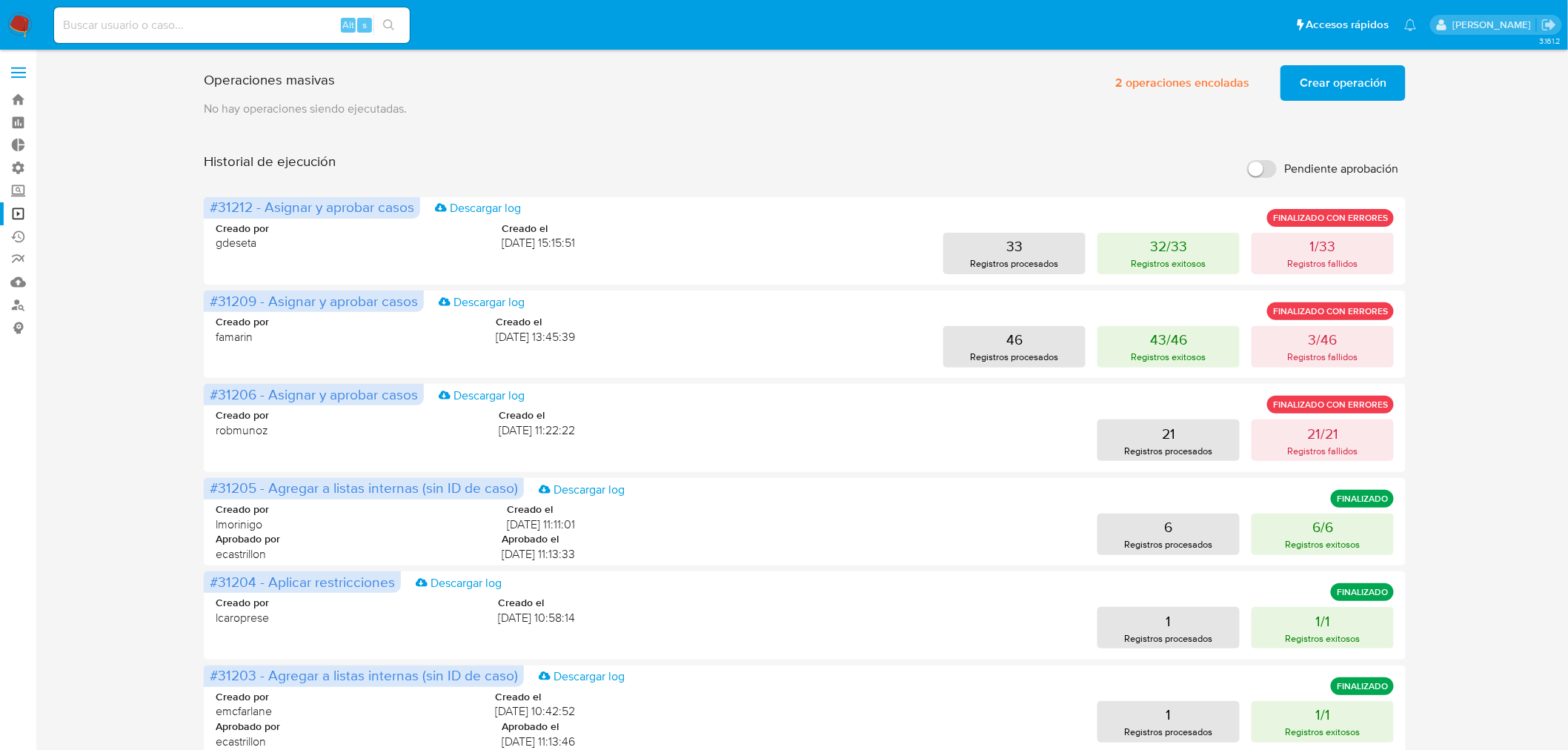
click at [1328, 89] on span "Crear operación" at bounding box center [1343, 82] width 87 height 33
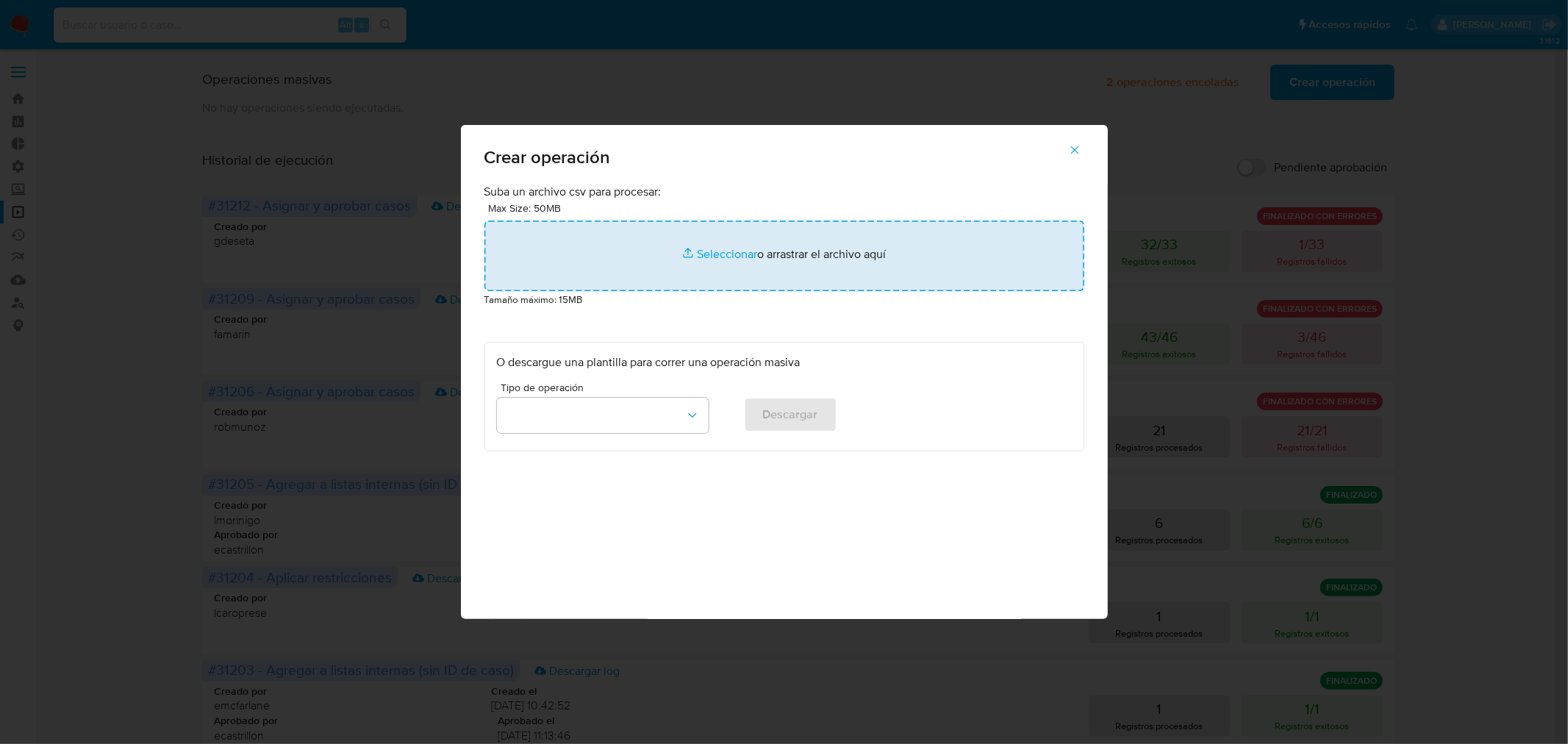
click at [673, 268] on input "file" at bounding box center [785, 255] width 600 height 70
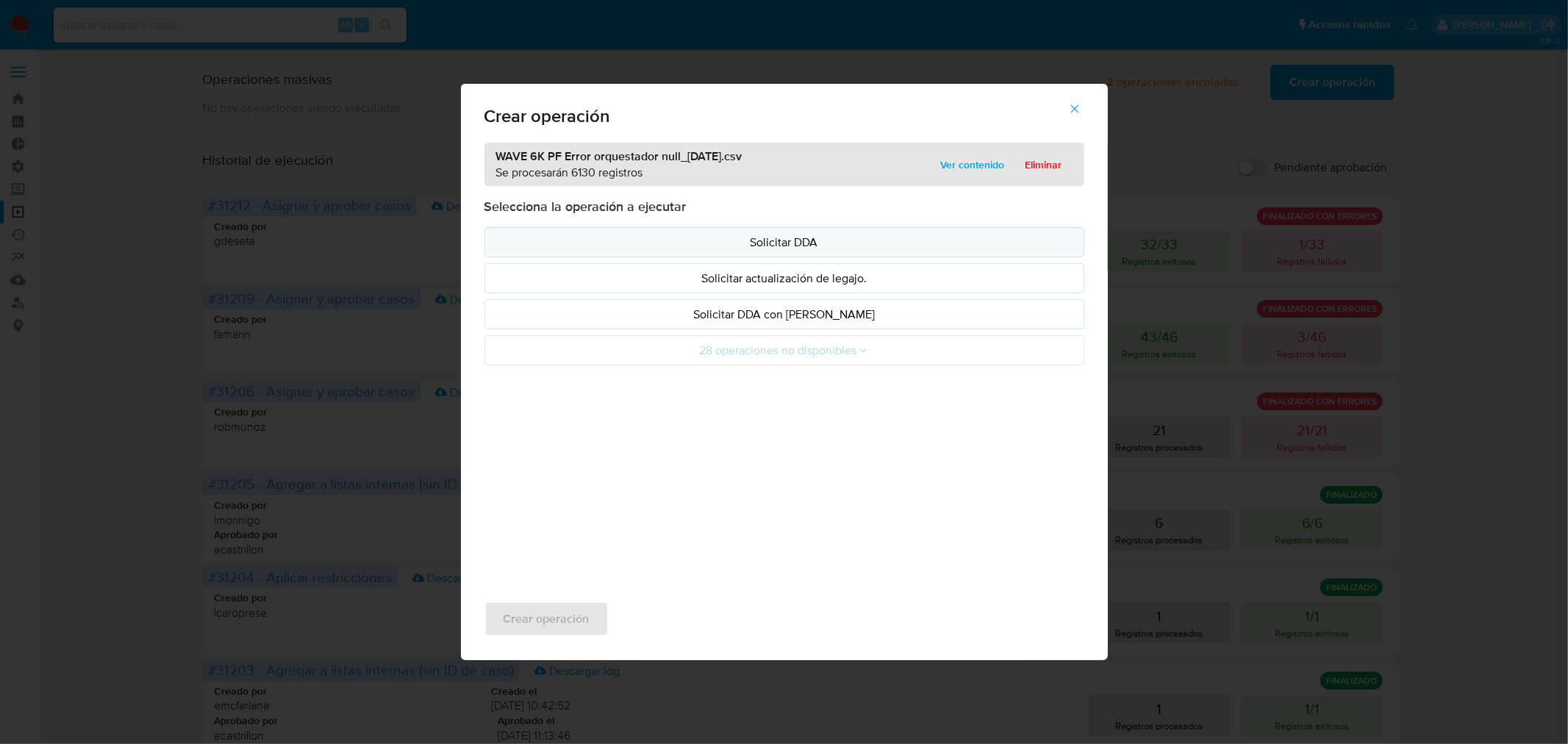
click at [845, 258] on button "Solicitar DDA" at bounding box center [785, 242] width 600 height 30
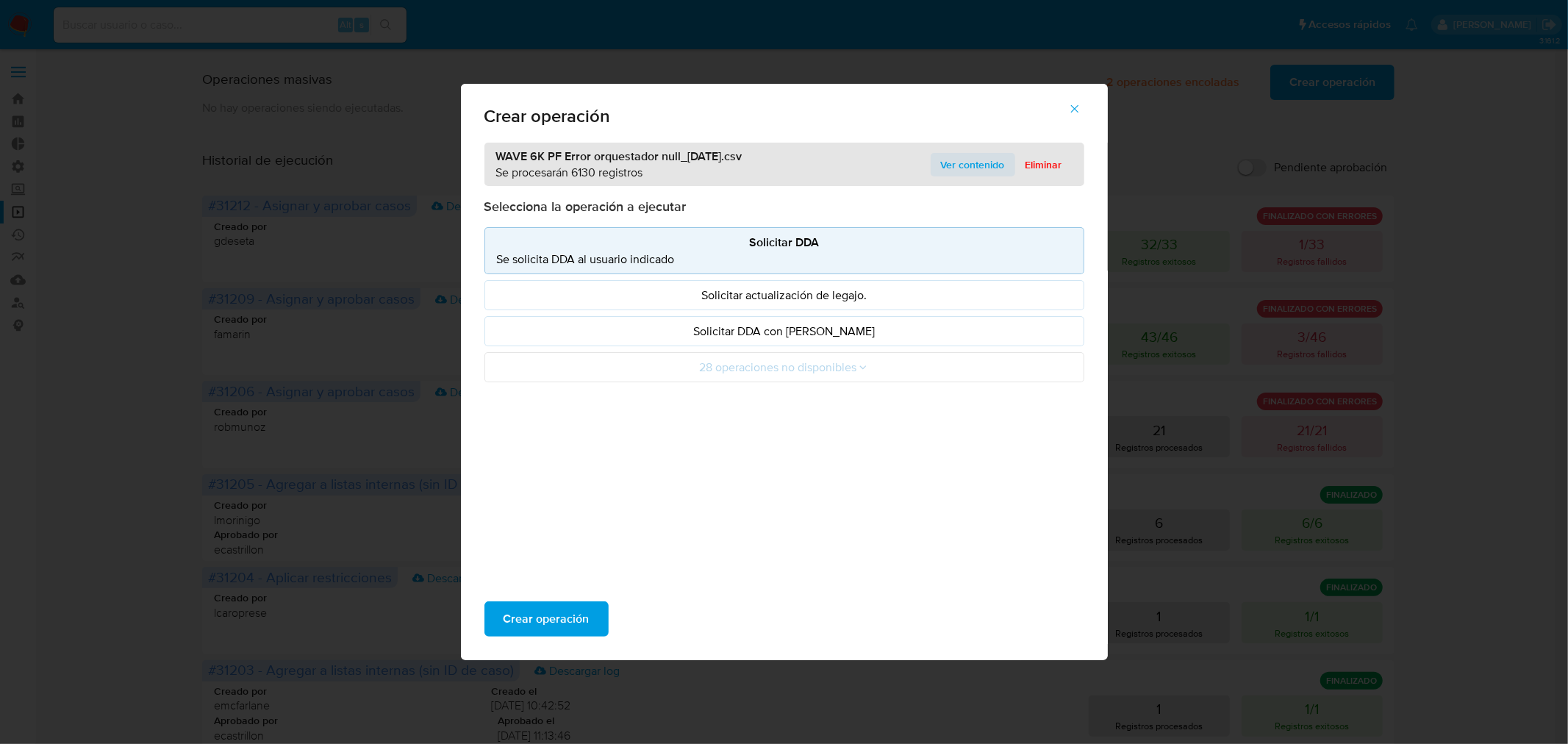
click at [978, 165] on span "Ver contenido" at bounding box center [973, 164] width 64 height 20
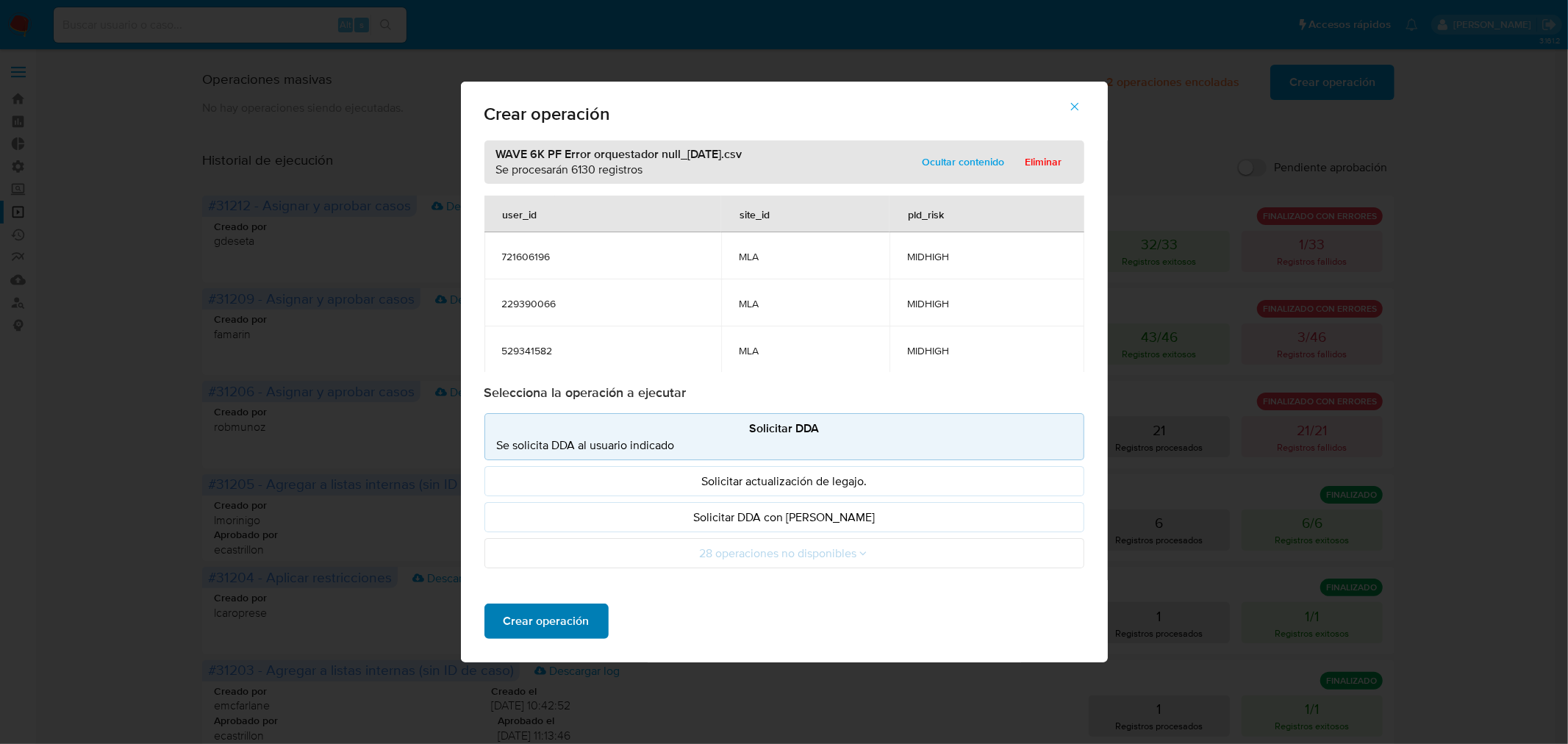
click at [551, 624] on span "Crear operación" at bounding box center [547, 621] width 86 height 33
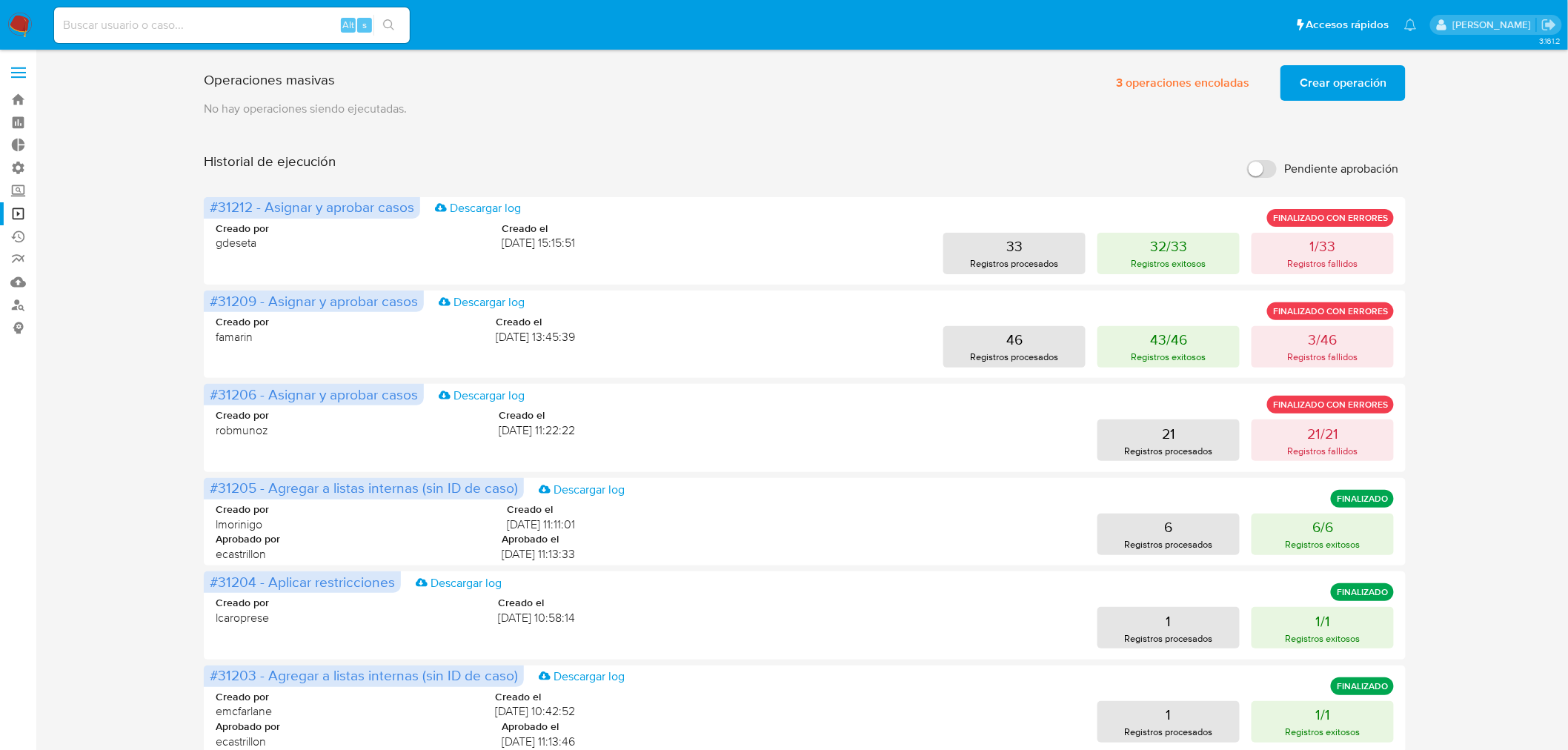
click at [1331, 91] on span "Crear operación" at bounding box center [1343, 82] width 87 height 33
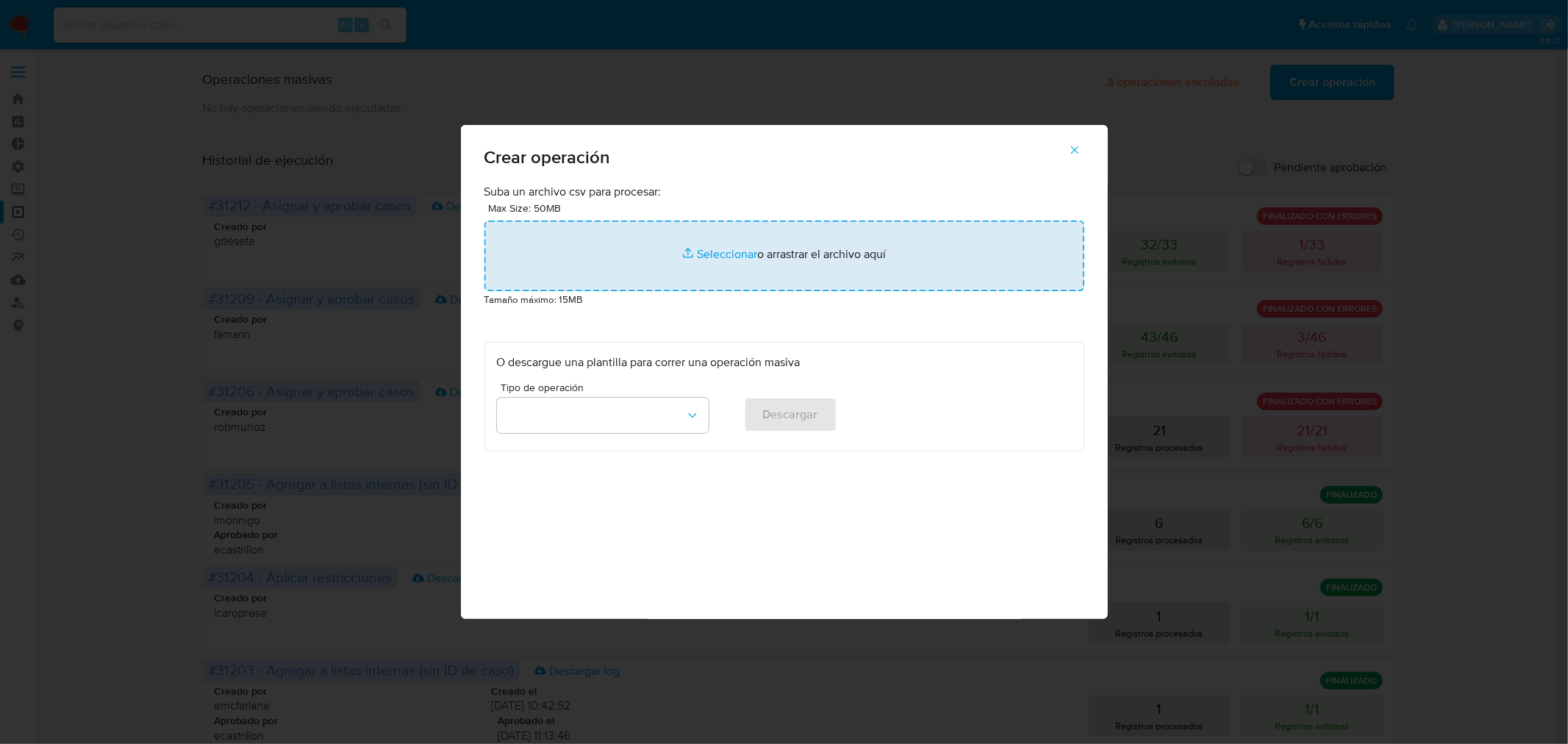
click at [751, 258] on input "file" at bounding box center [785, 255] width 600 height 70
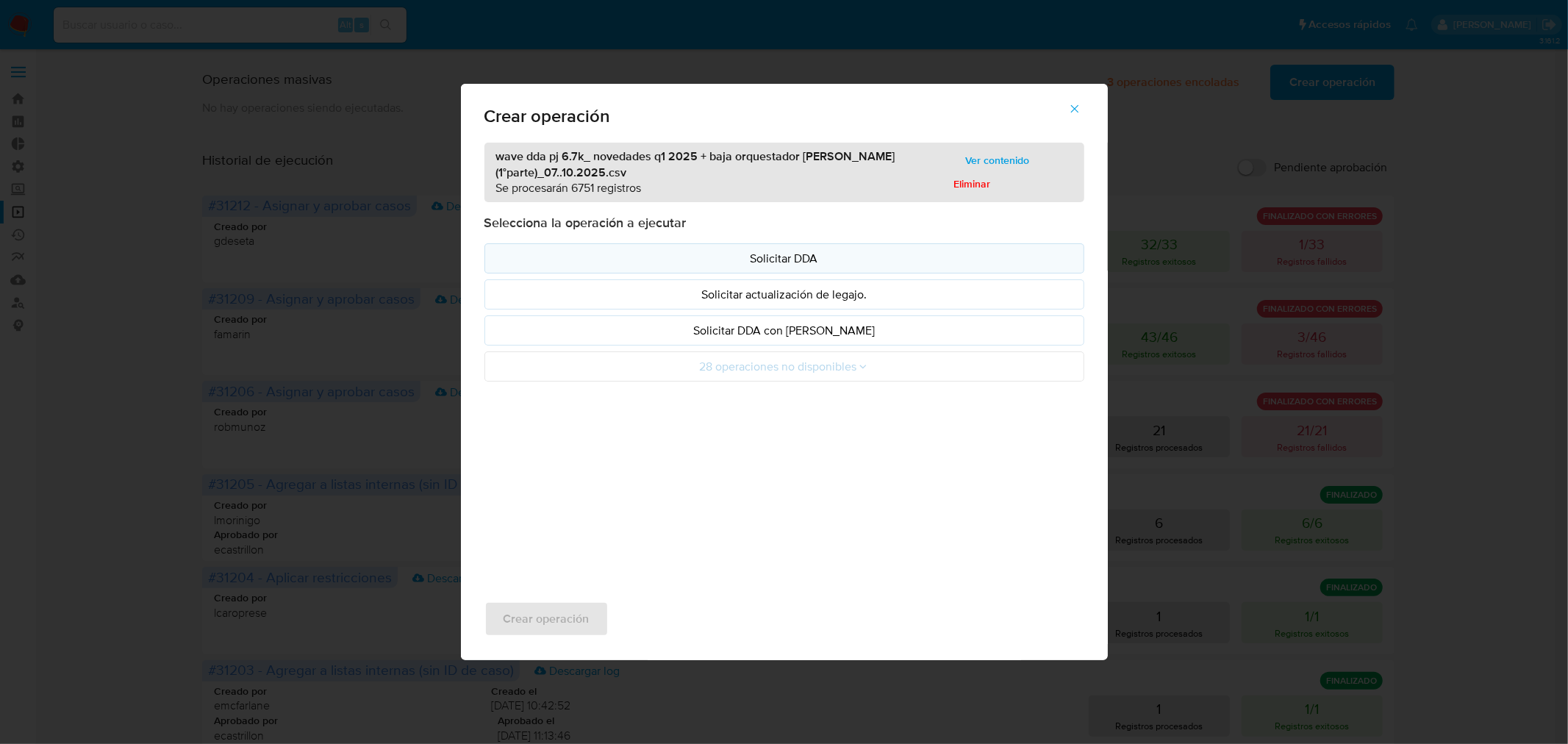
click at [778, 262] on p "Solicitar DDA" at bounding box center [784, 258] width 575 height 17
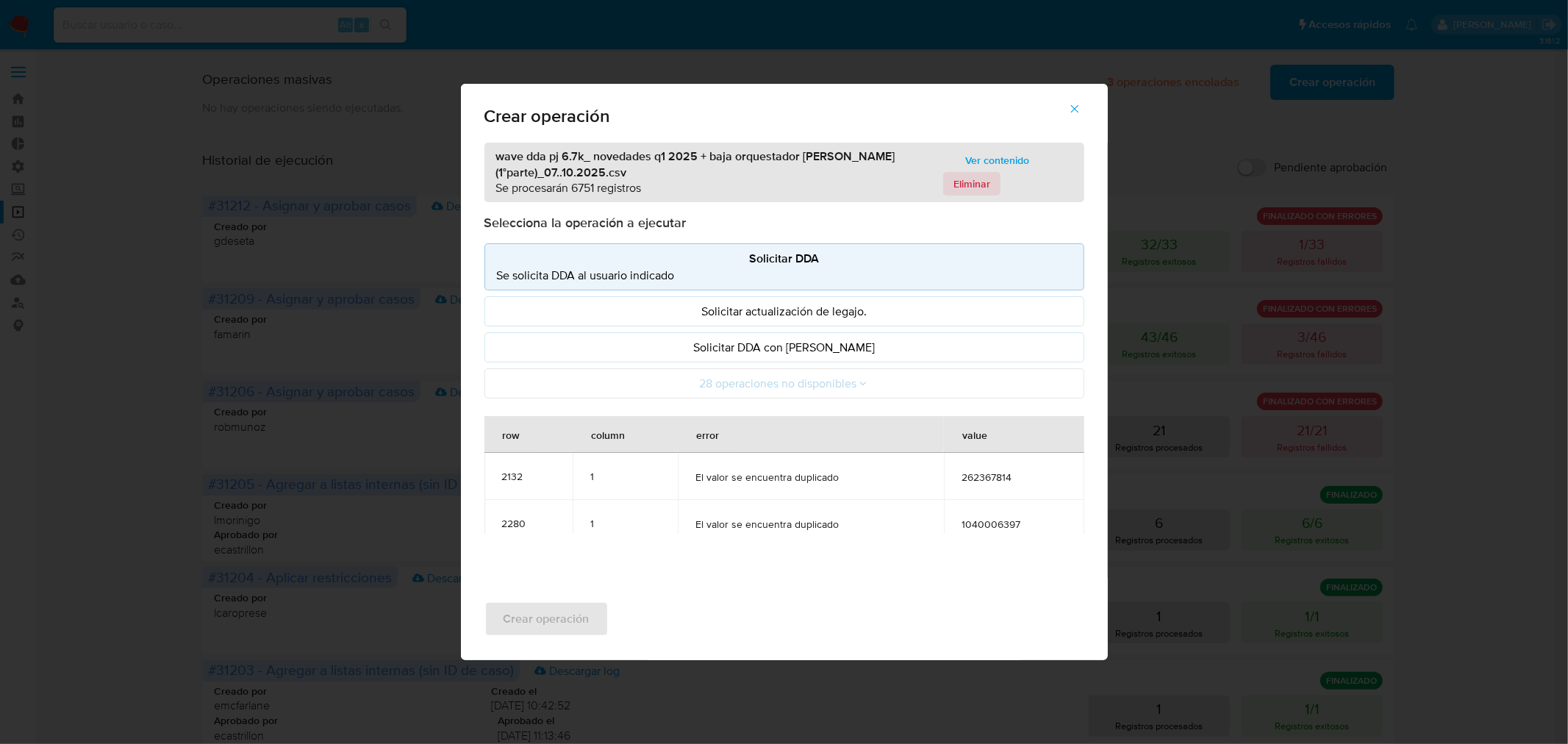
click at [964, 189] on span "Eliminar" at bounding box center [972, 183] width 37 height 20
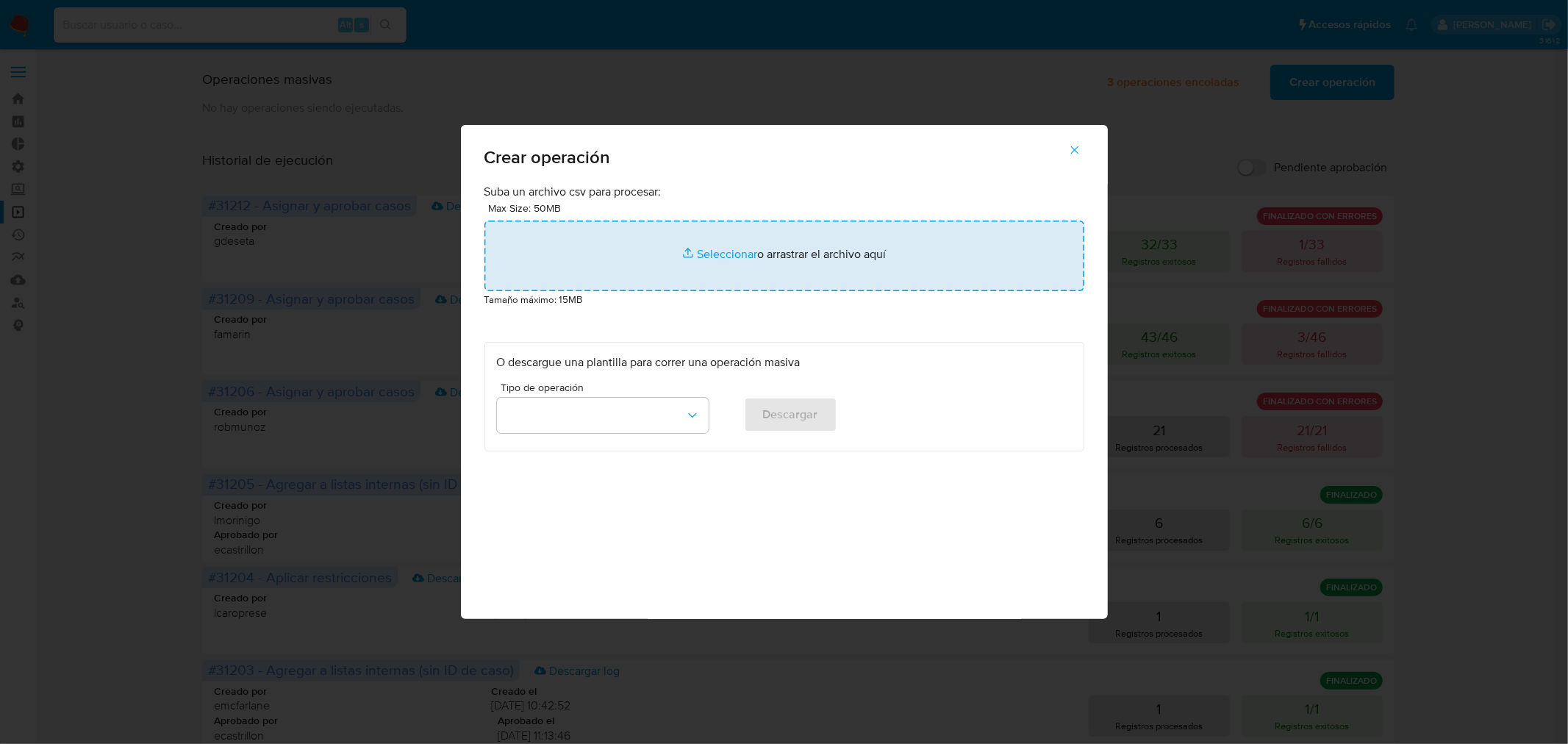
click at [765, 258] on input "file" at bounding box center [785, 255] width 600 height 70
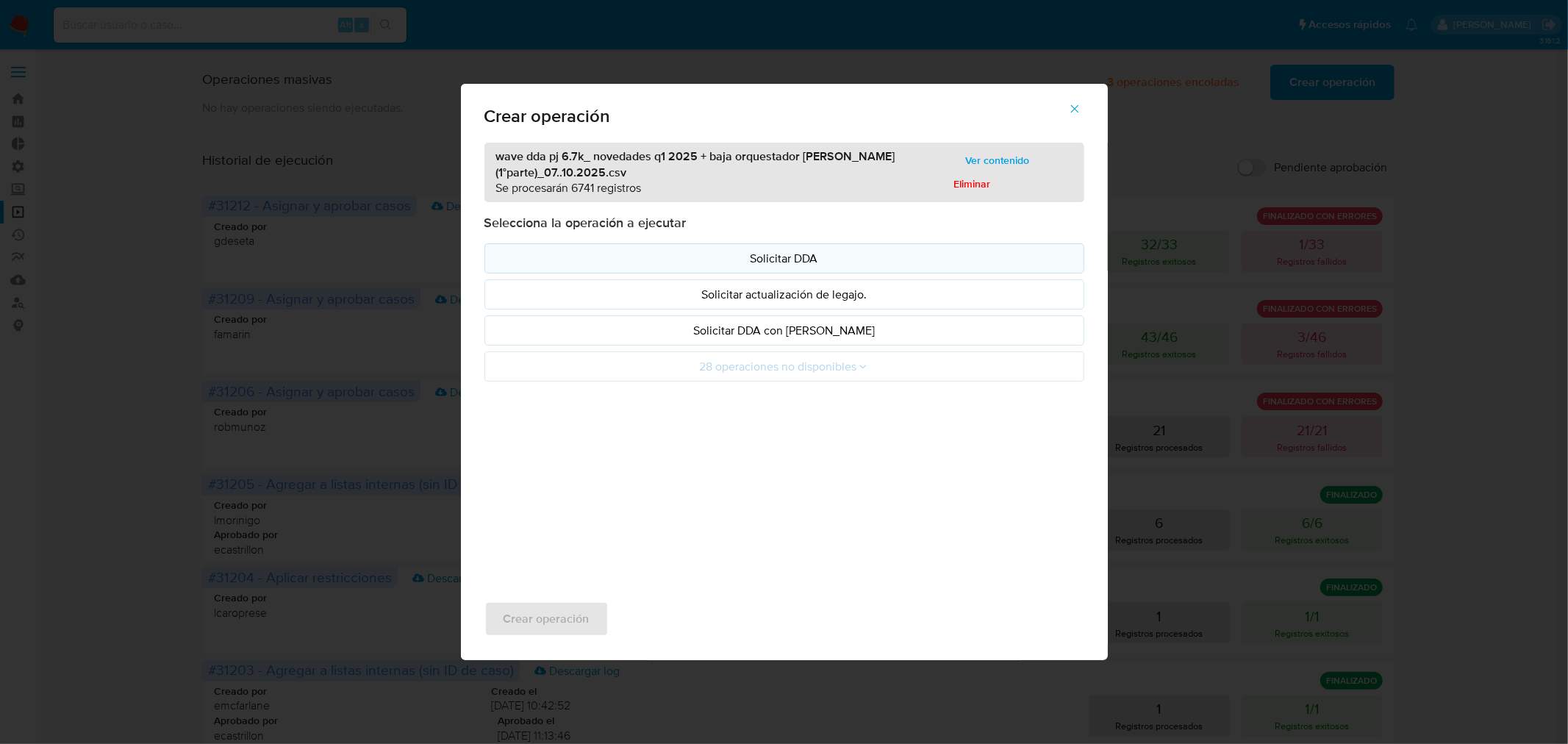
click at [767, 252] on p "Solicitar DDA" at bounding box center [784, 258] width 575 height 17
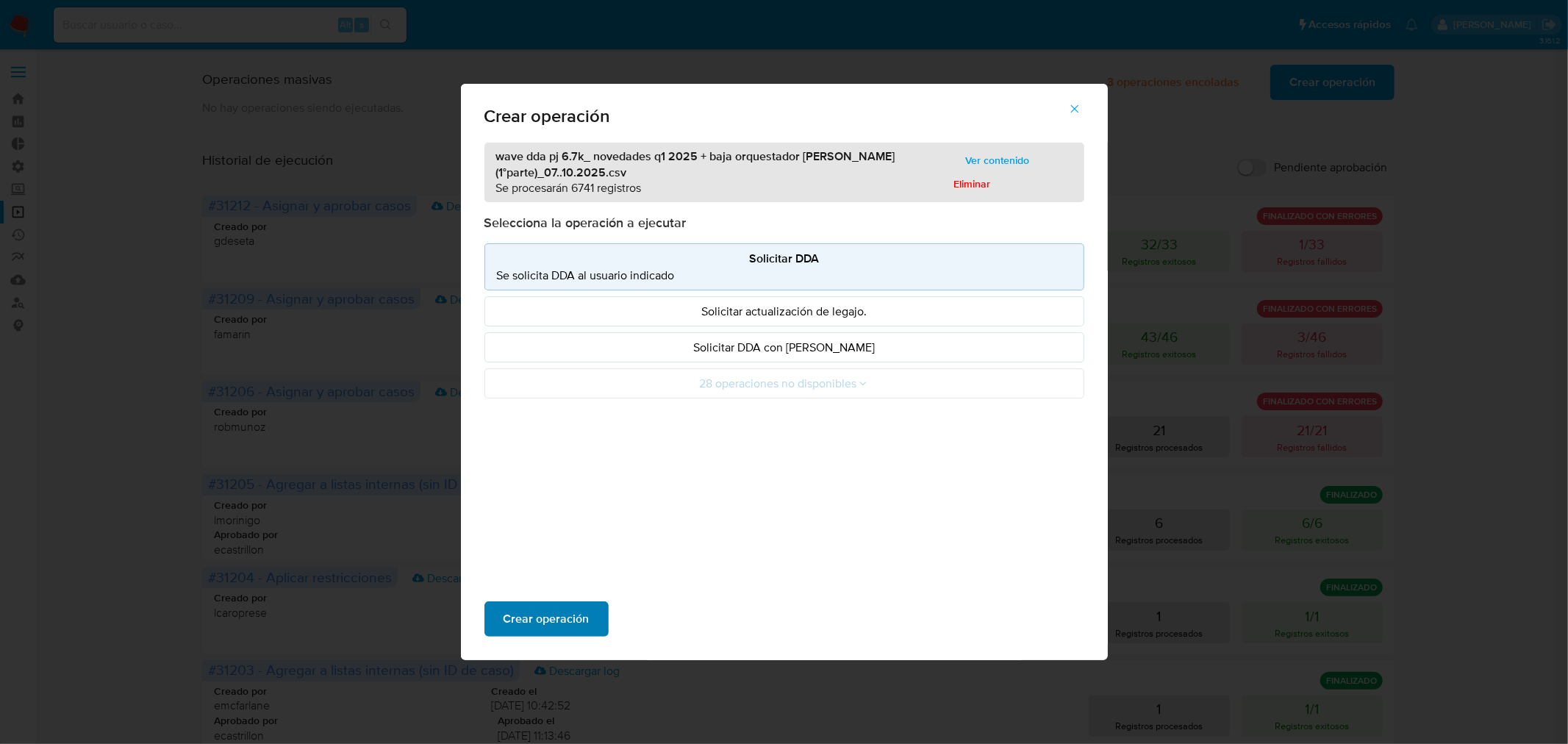
click at [542, 617] on span "Crear operación" at bounding box center [547, 619] width 86 height 33
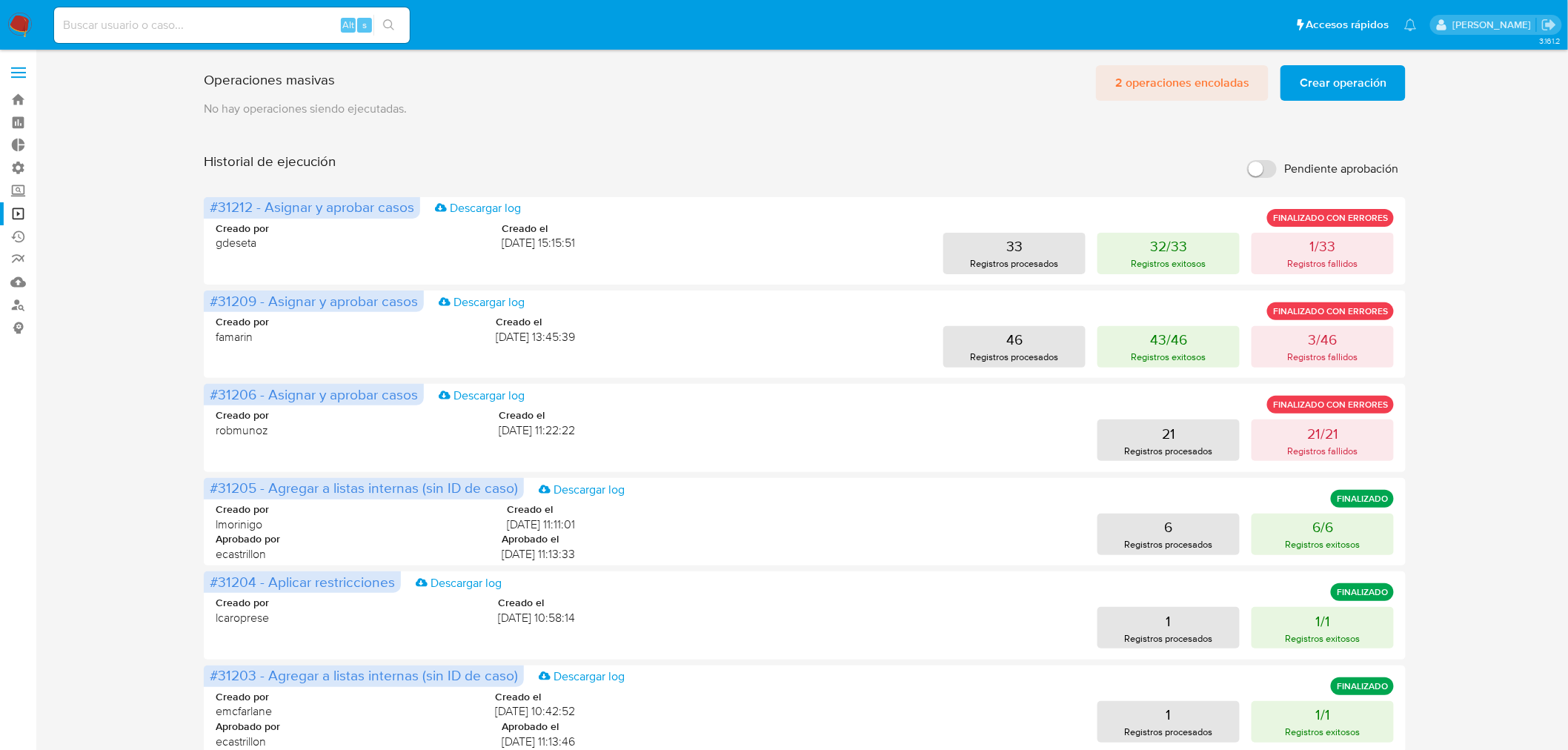
click at [1168, 77] on span "2 operaciones encoladas" at bounding box center [1182, 82] width 134 height 33
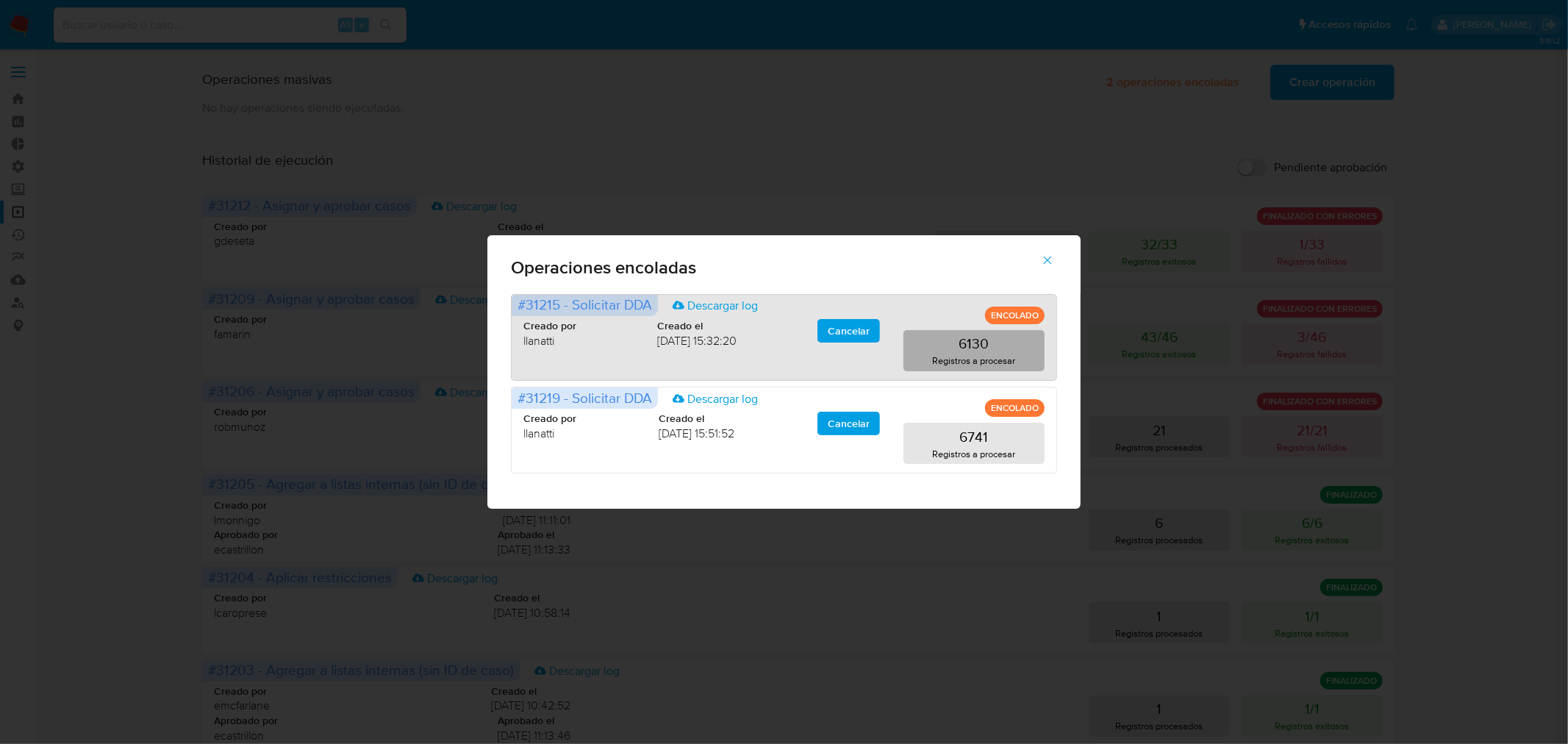
click at [991, 345] on button "6130 Registros a procesar" at bounding box center [974, 351] width 141 height 41
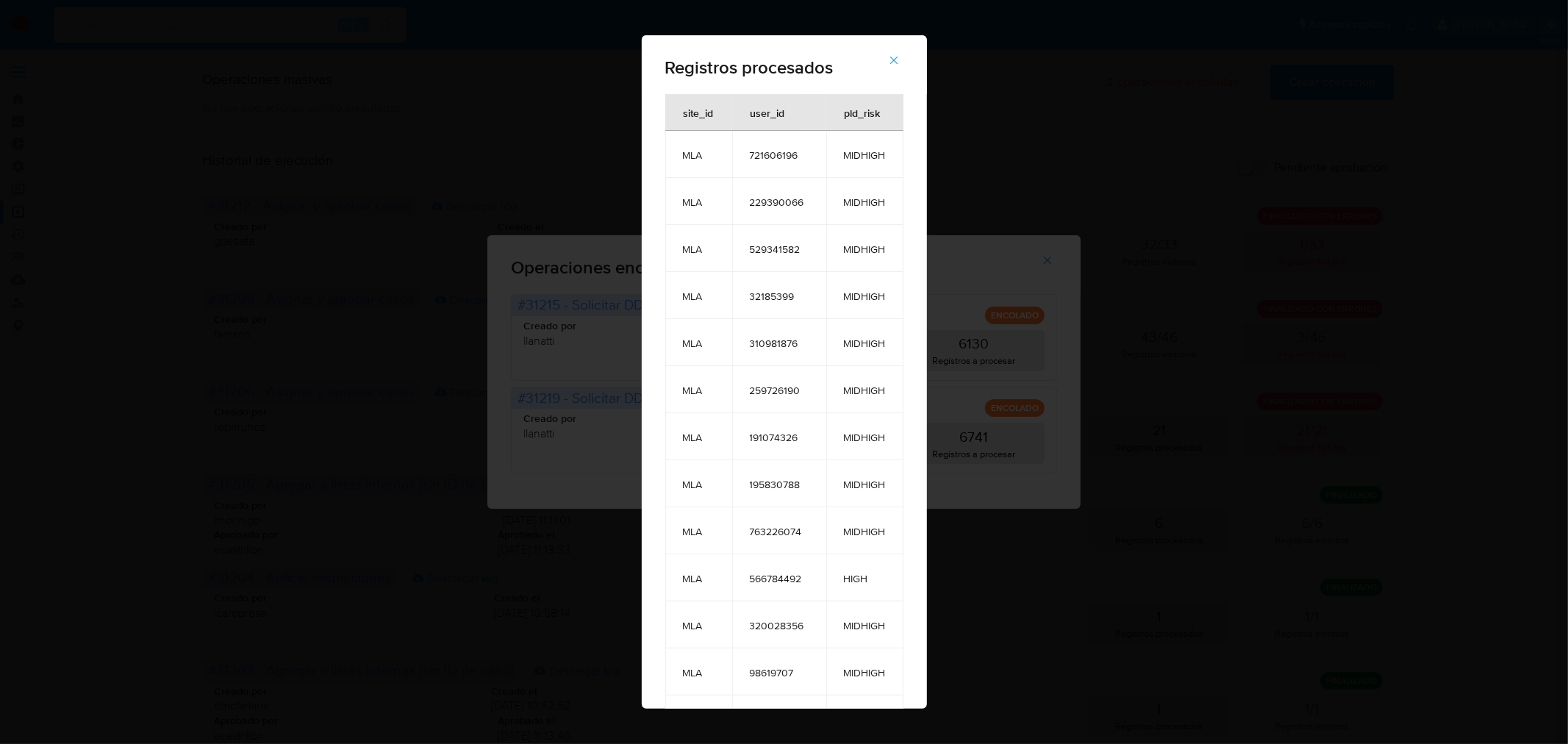
click at [901, 67] on span "button" at bounding box center [893, 60] width 13 height 33
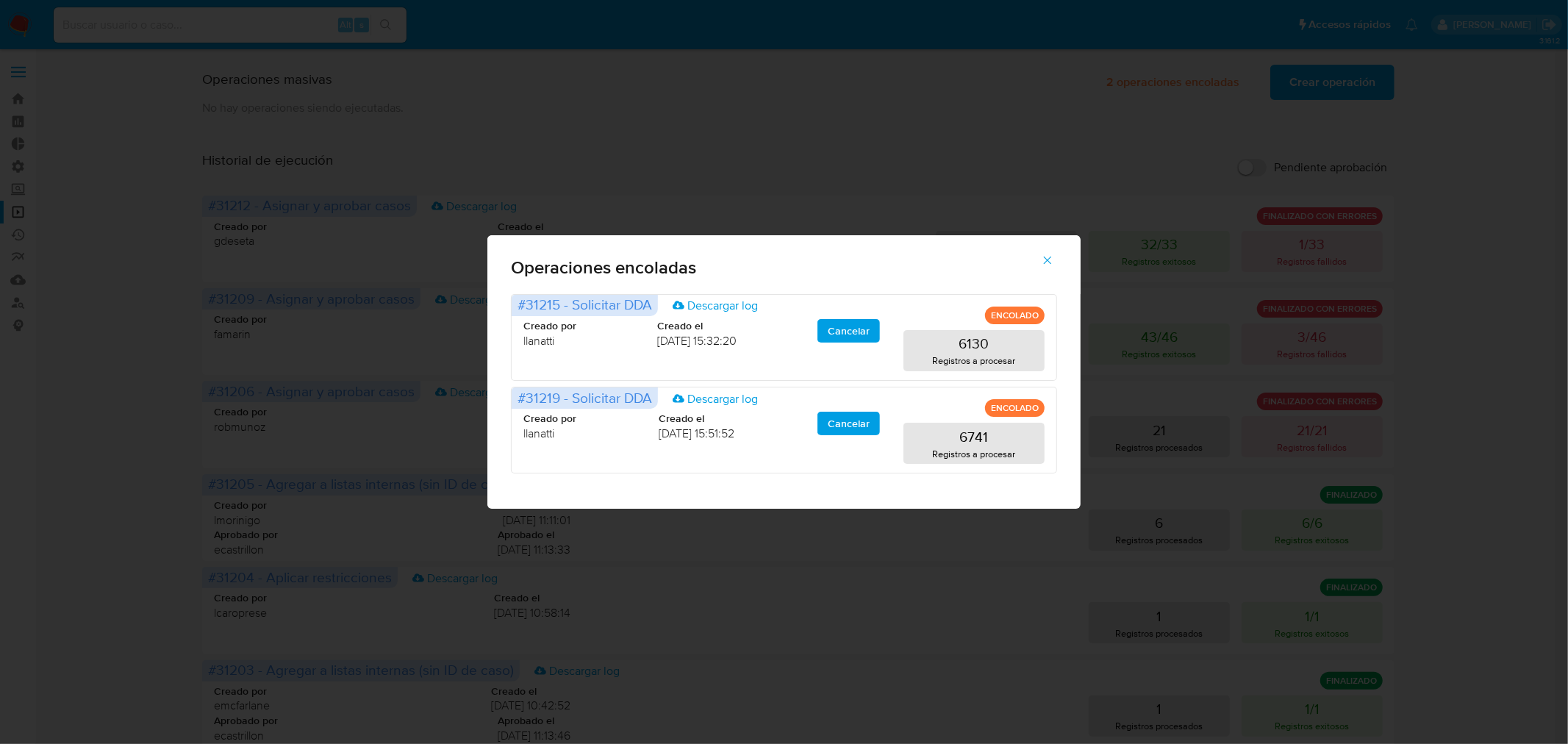
click at [1054, 261] on icon "button" at bounding box center [1047, 260] width 13 height 13
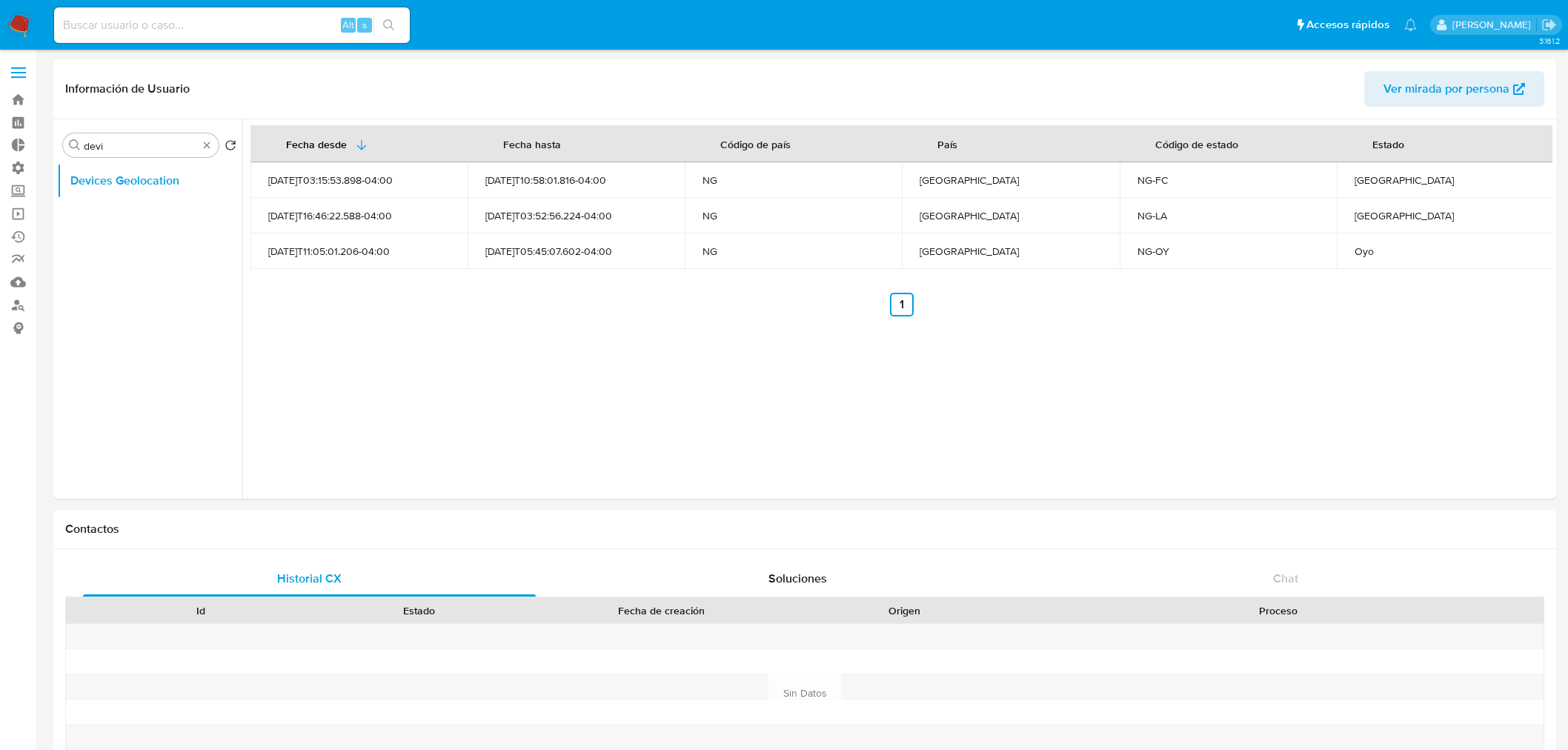
select select "10"
click at [15, 28] on img at bounding box center [20, 24] width 25 height 25
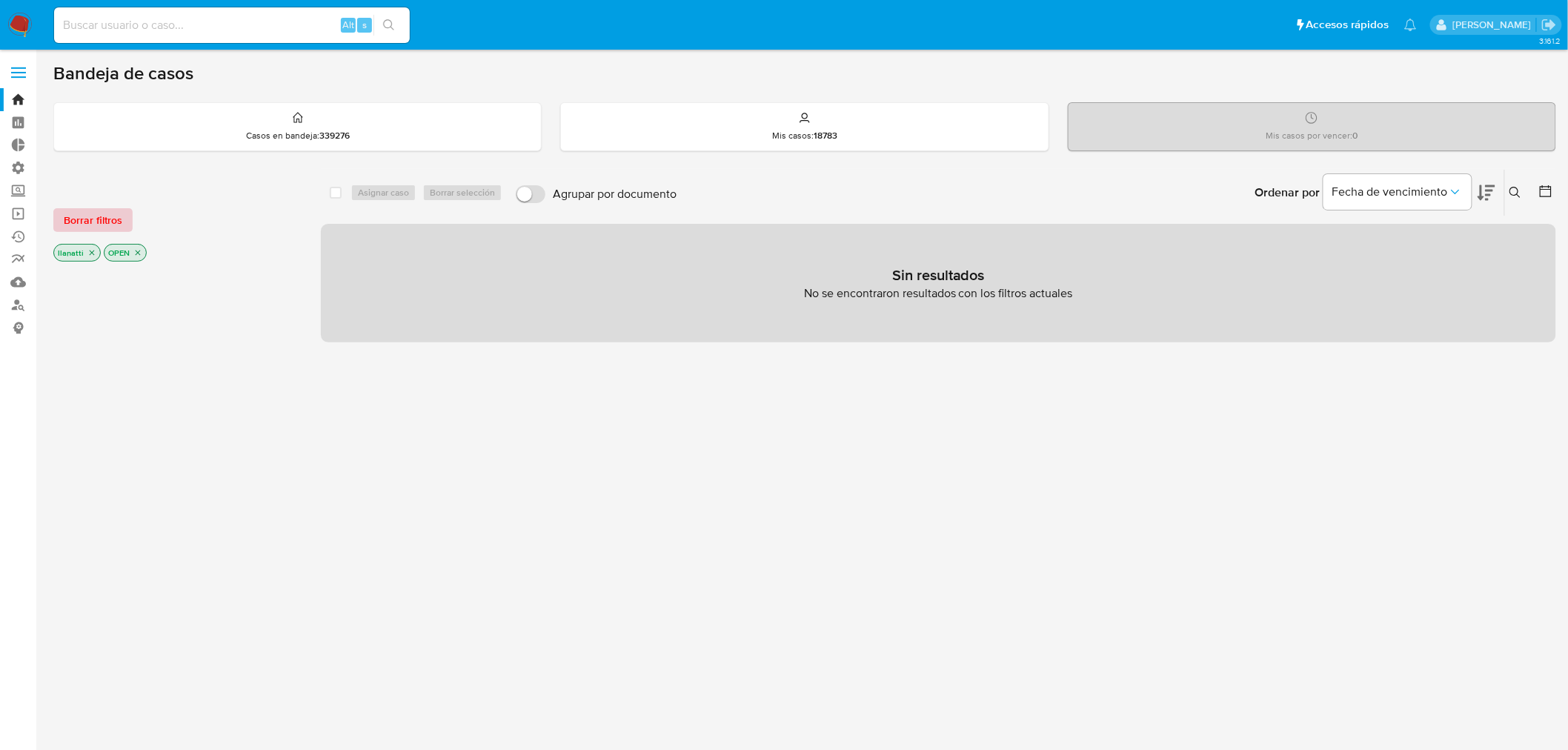
click at [95, 216] on span "Borrar filtros" at bounding box center [92, 220] width 59 height 21
